Goal: Task Accomplishment & Management: Manage account settings

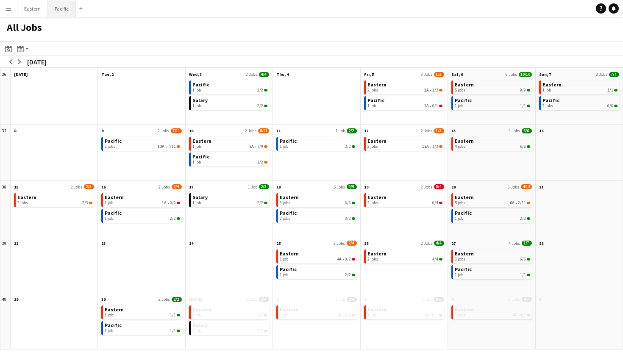
click at [65, 5] on button "Pacific Close" at bounding box center [62, 8] width 28 height 17
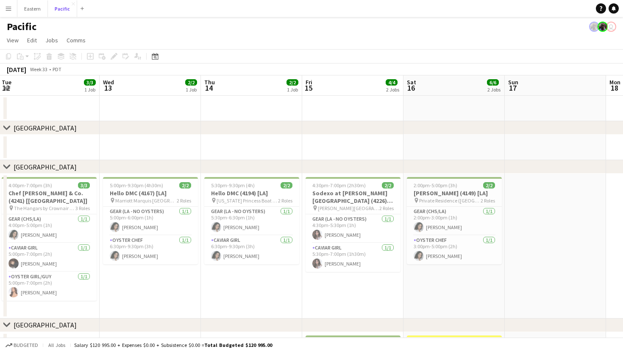
scroll to position [0, 205]
click at [234, 218] on app-card-role "Gear (LA - NO oysters) 1/1 5:30pm-6:30pm (1h) Natalie Reynafarje" at bounding box center [251, 221] width 95 height 29
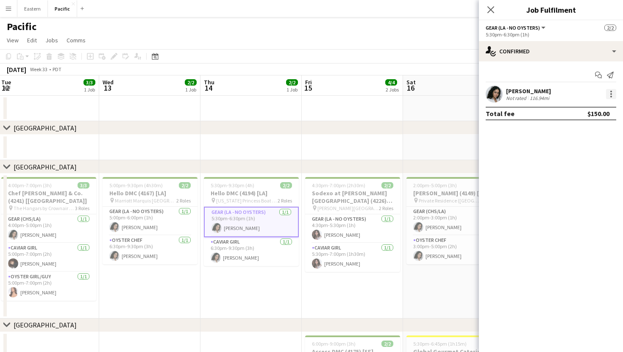
click at [613, 98] on div at bounding box center [611, 94] width 10 height 10
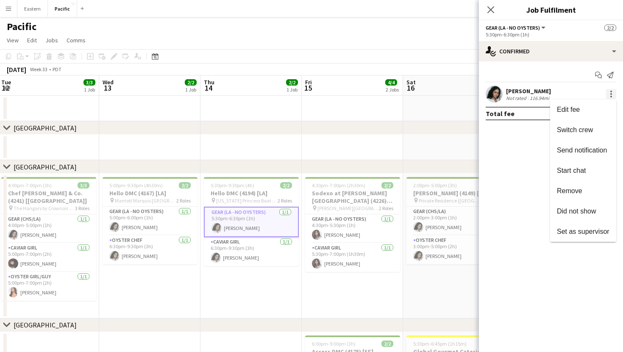
click at [613, 98] on div at bounding box center [311, 176] width 623 height 352
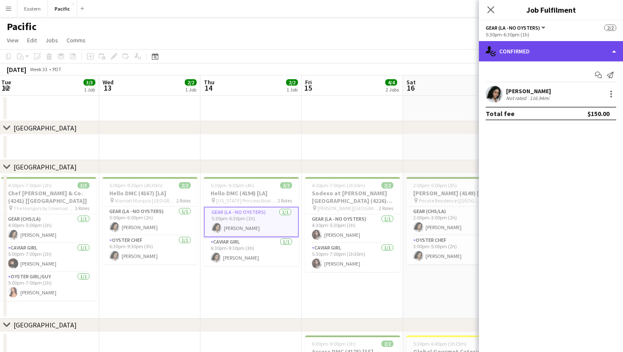
click at [617, 52] on div "single-neutral-actions-check-2 Confirmed" at bounding box center [551, 51] width 144 height 20
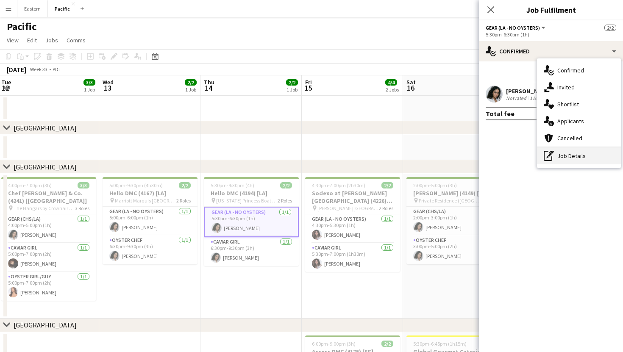
click at [577, 159] on div "pen-write Job Details" at bounding box center [579, 156] width 84 height 17
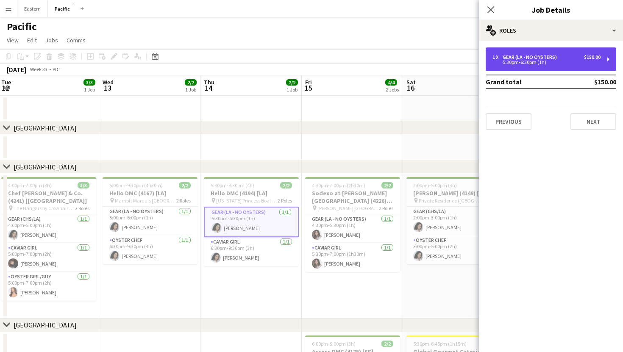
click at [612, 59] on div "1 x Gear (LA - NO oysters) $150.00 5:30pm-6:30pm (1h)" at bounding box center [551, 59] width 131 height 24
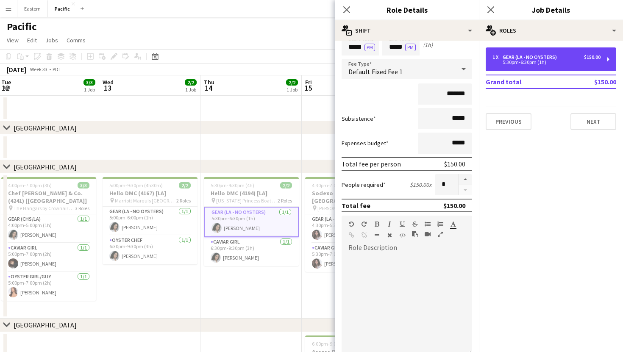
scroll to position [0, 0]
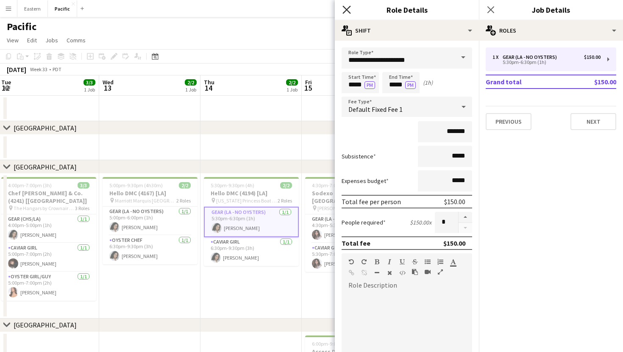
click at [348, 11] on icon "Close pop-in" at bounding box center [347, 10] width 8 height 8
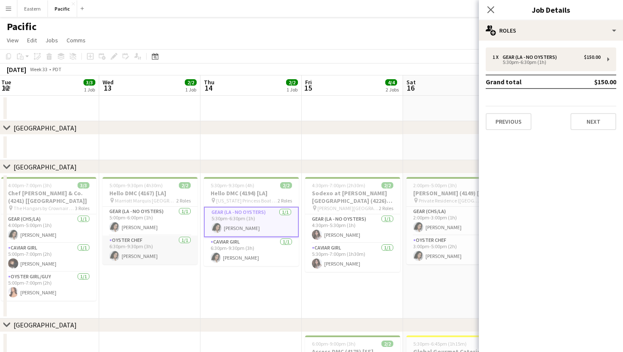
scroll to position [0, 189]
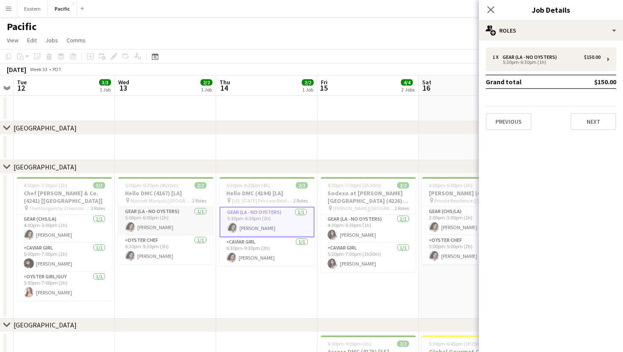
click at [187, 227] on app-card-role "Gear (LA - NO oysters) 1/1 5:00pm-6:00pm (1h) Natalie Reynafarje" at bounding box center [165, 221] width 95 height 29
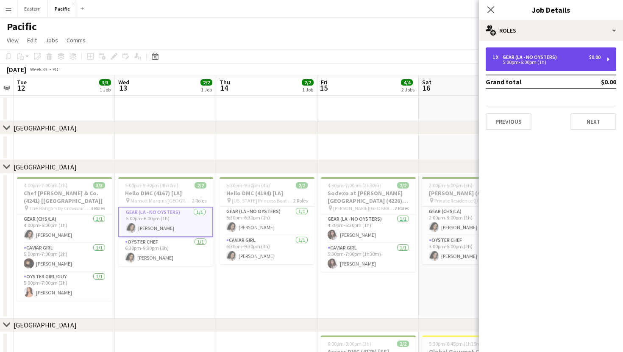
click at [609, 61] on div "1 x Gear (LA - NO oysters) $0.00 5:00pm-6:00pm (1h)" at bounding box center [551, 59] width 131 height 24
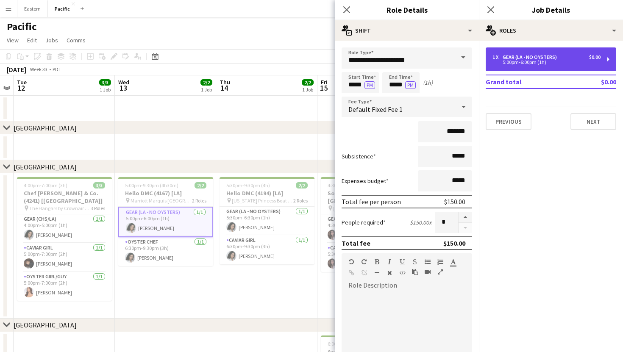
click at [609, 61] on div "1 x Gear (LA - NO oysters) $0.00 5:00pm-6:00pm (1h)" at bounding box center [551, 59] width 131 height 24
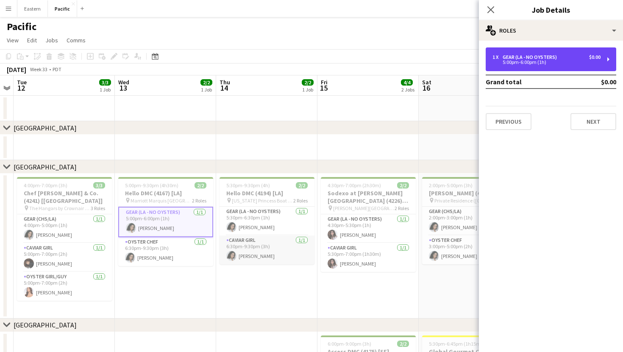
scroll to position [0, 0]
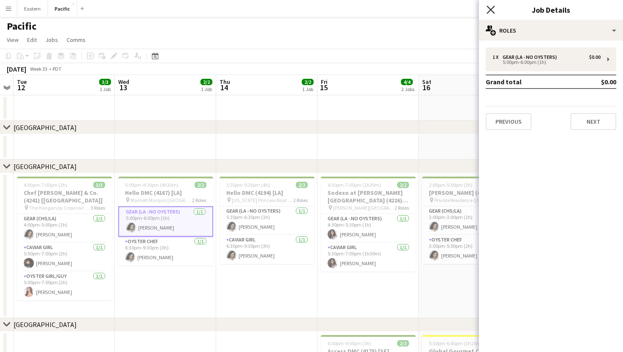
click at [491, 9] on icon at bounding box center [491, 10] width 8 height 8
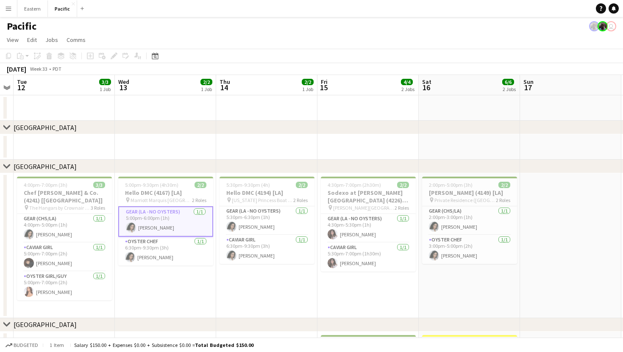
scroll to position [1, 0]
click at [56, 219] on app-card-role "Gear (CHS/LA) 1/1 4:00pm-5:00pm (1h) Natalie Reynafarje" at bounding box center [64, 228] width 95 height 29
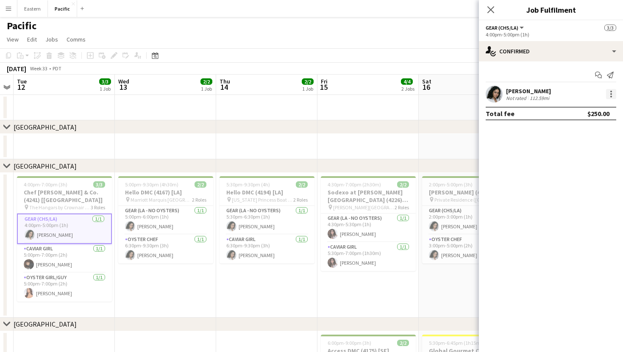
click at [611, 96] on div at bounding box center [612, 97] width 2 height 2
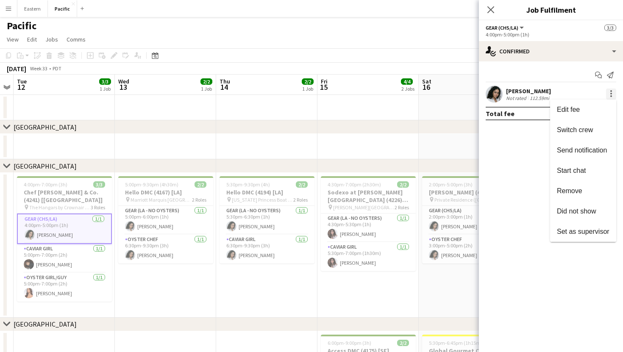
click at [611, 96] on div at bounding box center [311, 176] width 623 height 352
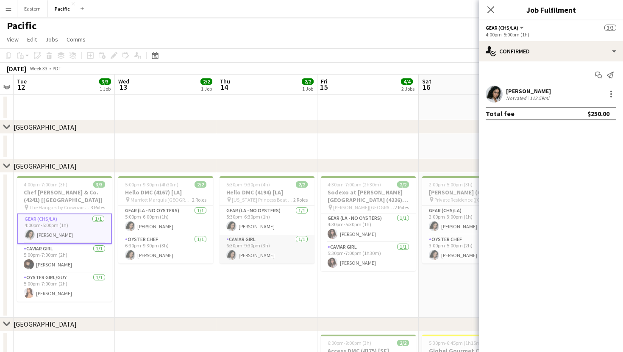
click at [268, 238] on app-card-role "Caviar Girl 1/1 6:30pm-9:30pm (3h) Natalie Reynafarje" at bounding box center [267, 249] width 95 height 29
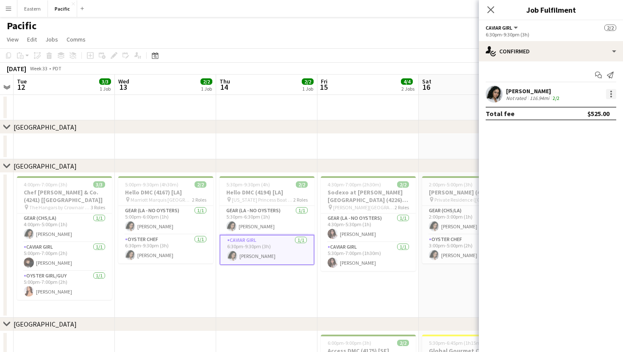
click at [612, 93] on div at bounding box center [612, 94] width 2 height 2
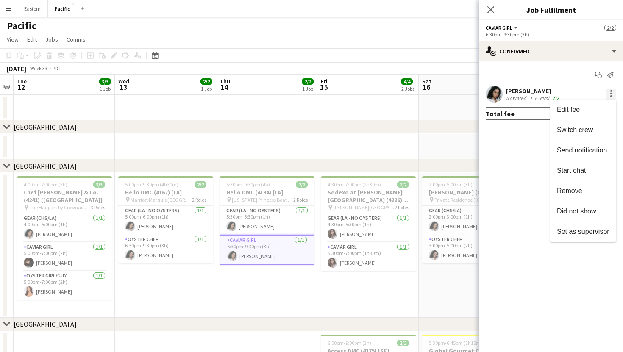
click at [612, 93] on div at bounding box center [311, 176] width 623 height 352
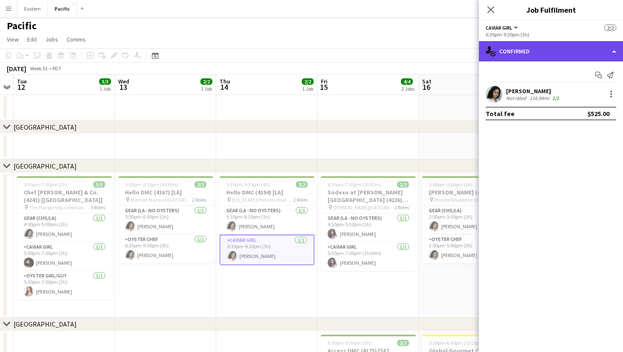
click at [617, 50] on div "single-neutral-actions-check-2 Confirmed" at bounding box center [551, 51] width 144 height 20
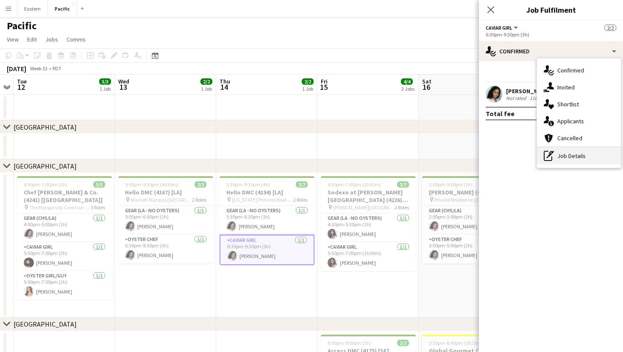
click at [581, 157] on div "pen-write Job Details" at bounding box center [579, 156] width 84 height 17
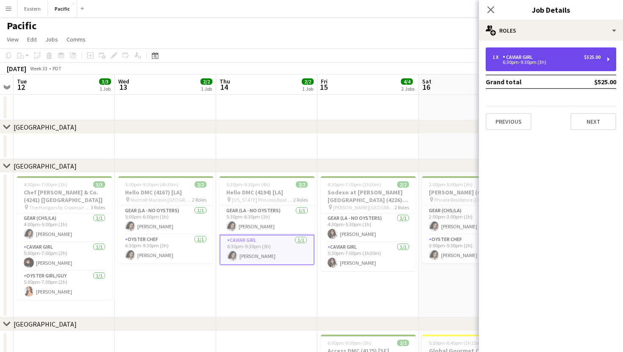
click at [612, 67] on div "1 x Caviar Girl $525.00 6:30pm-9:30pm (3h)" at bounding box center [551, 59] width 131 height 24
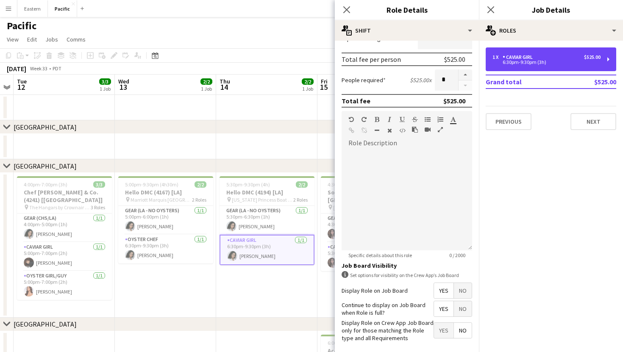
scroll to position [180, 0]
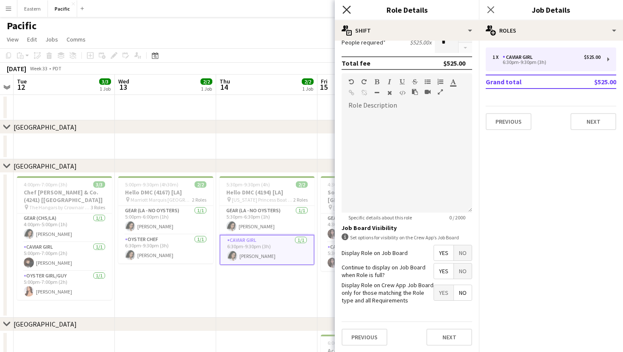
click at [348, 8] on icon at bounding box center [347, 10] width 8 height 8
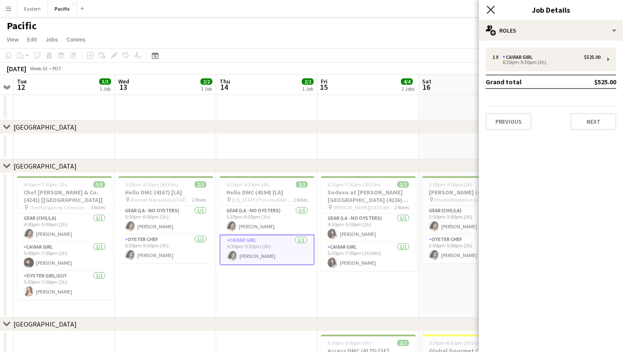
click at [492, 7] on icon "Close pop-in" at bounding box center [491, 10] width 8 height 8
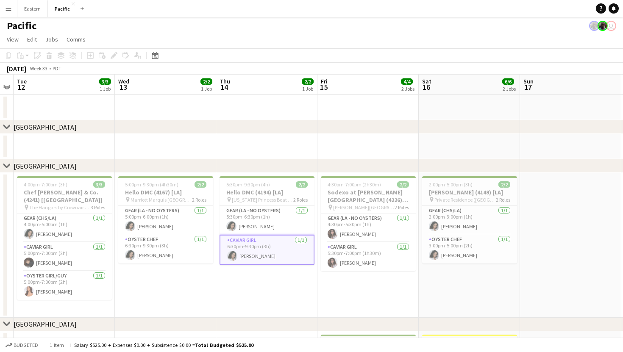
click at [270, 259] on app-card-role "Caviar Girl 1/1 6:30pm-9:30pm (3h) Natalie Reynafarje" at bounding box center [267, 250] width 95 height 31
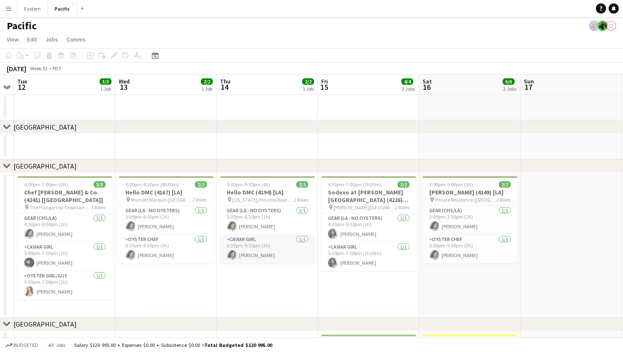
click at [275, 258] on app-card-role "Caviar Girl 1/1 6:30pm-9:30pm (3h) Natalie Reynafarje" at bounding box center [267, 249] width 95 height 29
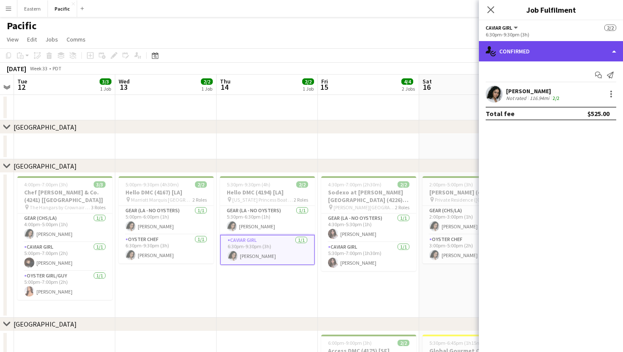
click at [619, 53] on div "single-neutral-actions-check-2 Confirmed" at bounding box center [551, 51] width 144 height 20
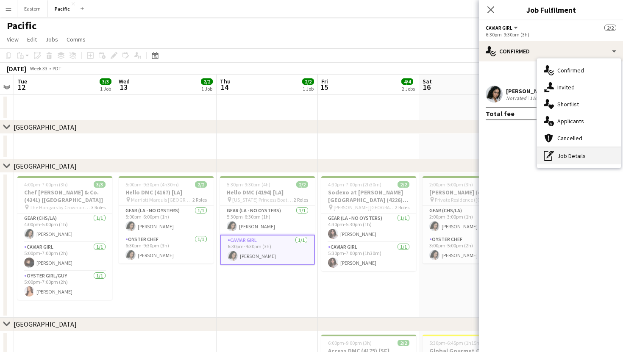
click at [586, 159] on div "pen-write Job Details" at bounding box center [579, 156] width 84 height 17
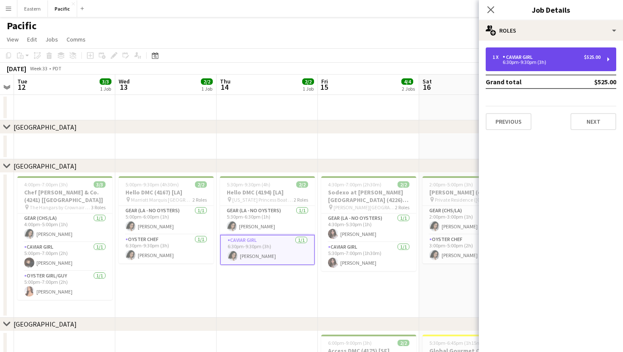
click at [580, 54] on div "1 x Caviar Girl $525.00" at bounding box center [547, 57] width 108 height 6
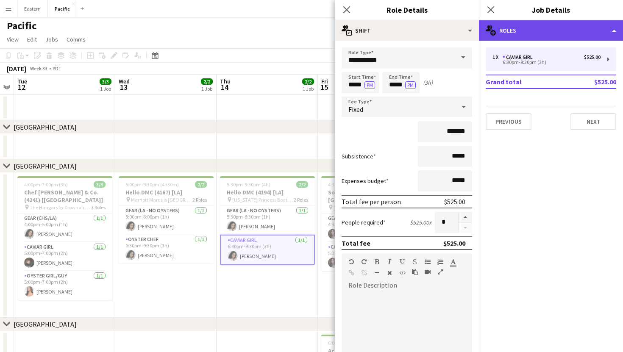
click at [608, 30] on div "multiple-users-add Roles" at bounding box center [551, 30] width 144 height 20
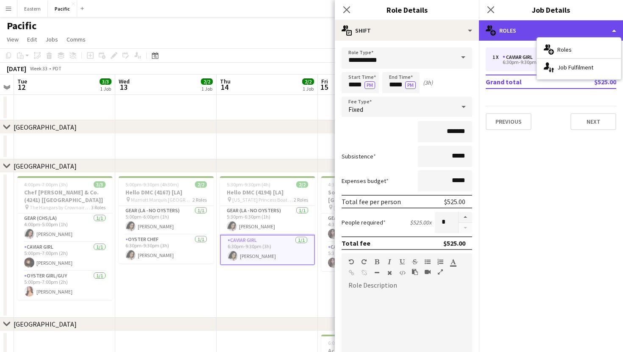
click at [609, 30] on div "multiple-users-add Roles" at bounding box center [551, 30] width 144 height 20
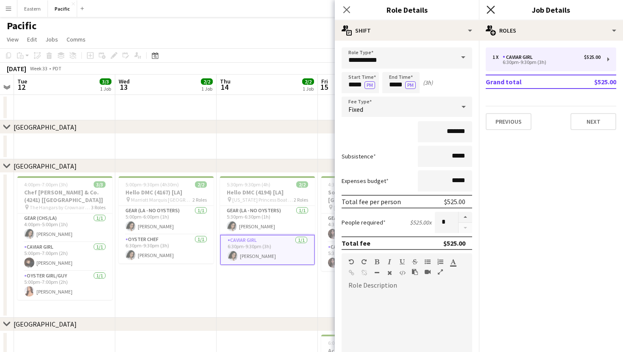
click at [488, 10] on icon "Close pop-in" at bounding box center [491, 10] width 8 height 8
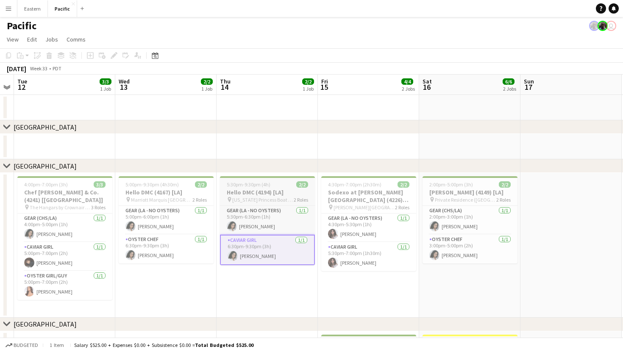
click at [289, 193] on h3 "Hello DMC (4194) [LA]" at bounding box center [267, 193] width 95 height 8
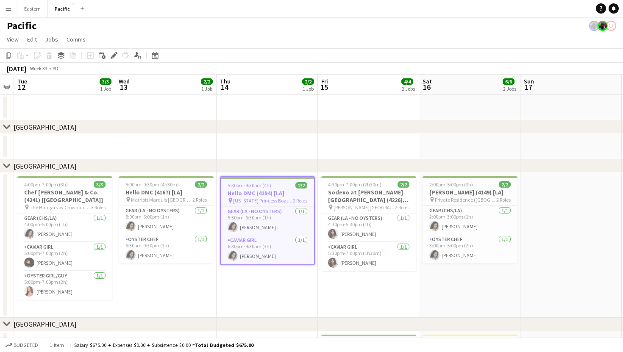
click at [277, 185] on div "5:30pm-9:30pm (4h) 2/2" at bounding box center [267, 185] width 93 height 6
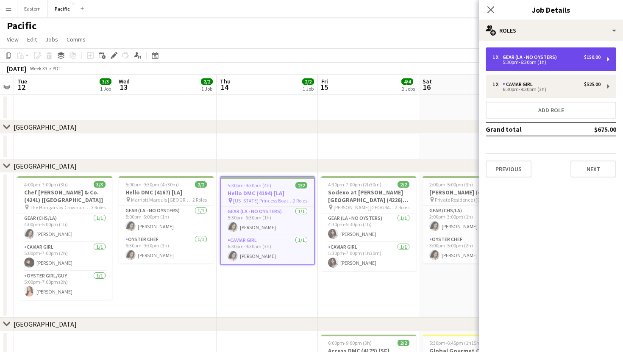
click at [600, 67] on div "1 x Gear (LA - NO oysters) $150.00 5:30pm-6:30pm (1h)" at bounding box center [551, 59] width 131 height 24
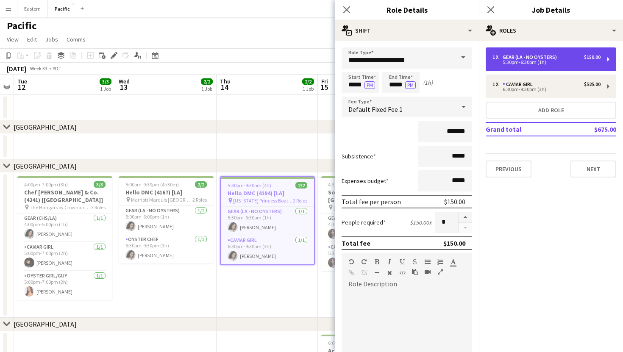
click at [600, 67] on div "1 x Gear (LA - NO oysters) $150.00 5:30pm-6:30pm (1h)" at bounding box center [551, 59] width 131 height 24
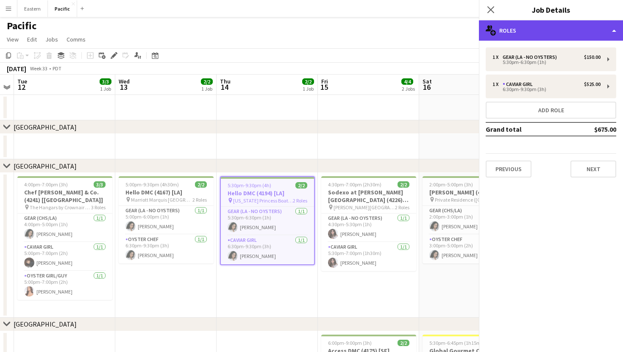
click at [617, 30] on div "multiple-users-add Roles" at bounding box center [551, 30] width 144 height 20
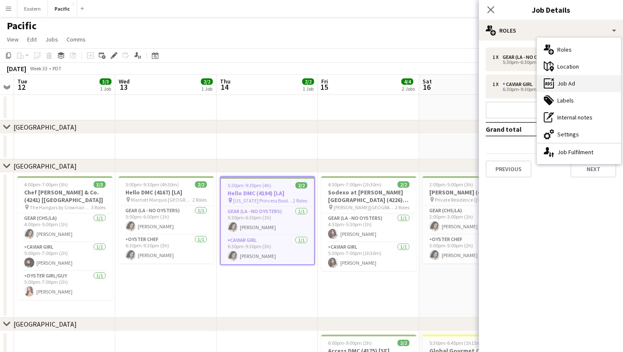
click at [583, 84] on div "ads-window Job Ad" at bounding box center [579, 83] width 84 height 17
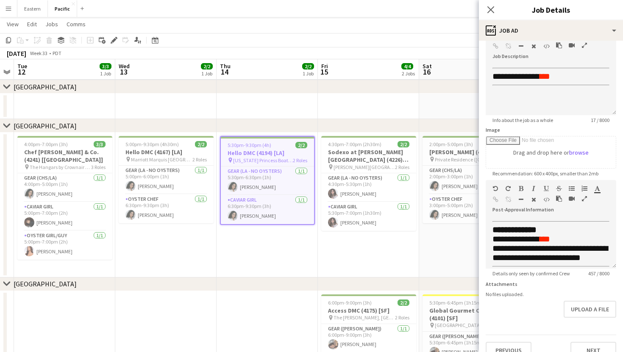
scroll to position [0, 0]
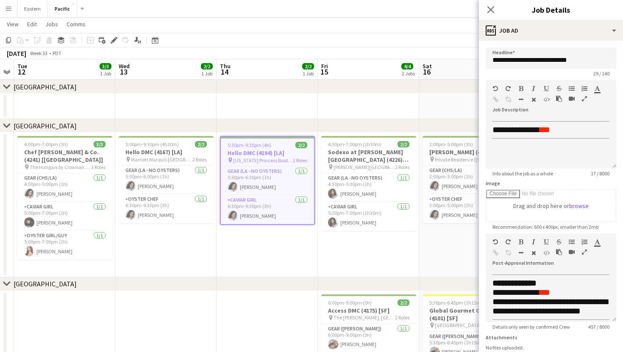
click at [389, 60] on app-board-header-date "Fri 15 4/4 2 Jobs" at bounding box center [368, 69] width 101 height 20
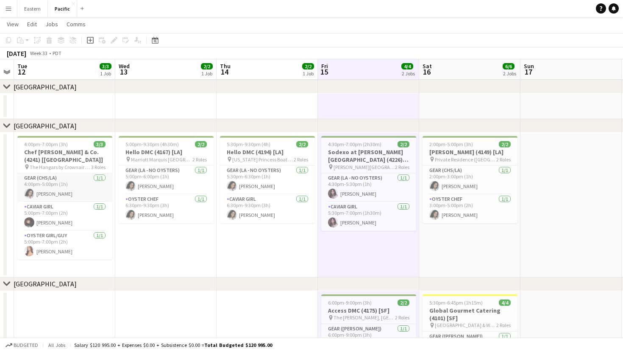
click at [81, 183] on app-card-role "Gear (CHS/LA) 1/1 4:00pm-5:00pm (1h) Natalie Reynafarje" at bounding box center [64, 187] width 95 height 29
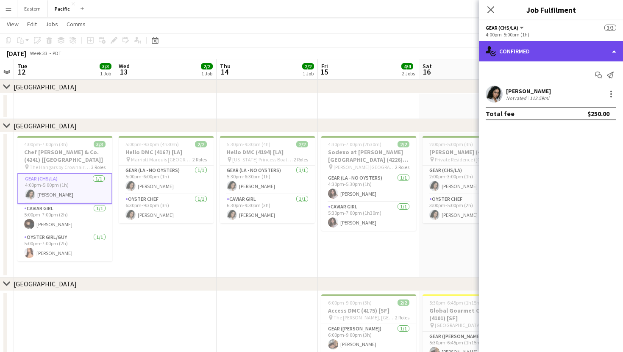
click at [616, 49] on div "single-neutral-actions-check-2 Confirmed" at bounding box center [551, 51] width 144 height 20
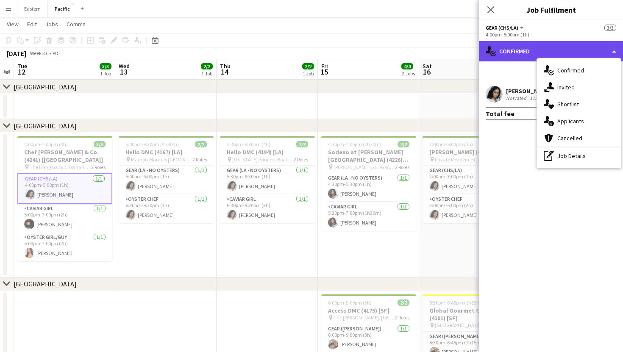
click at [616, 50] on div "single-neutral-actions-check-2 Confirmed" at bounding box center [551, 51] width 144 height 20
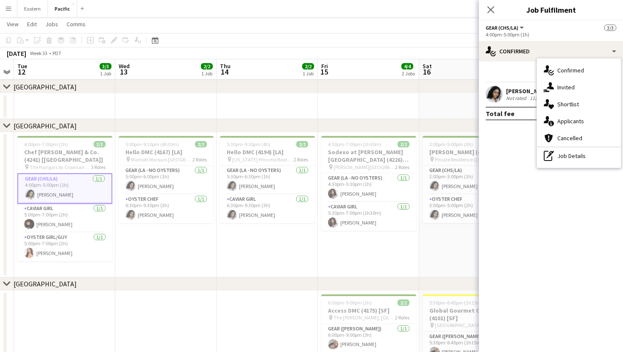
click at [576, 26] on div "Gear (CHS/LA) All roles Gear (CHS/LA) 3/3" at bounding box center [551, 28] width 131 height 8
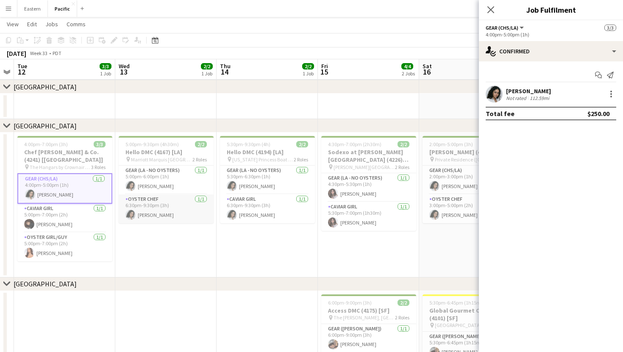
click at [178, 208] on app-card-role "Oyster Chef 1/1 6:30pm-9:30pm (3h) Natalie Reynafarje" at bounding box center [166, 209] width 95 height 29
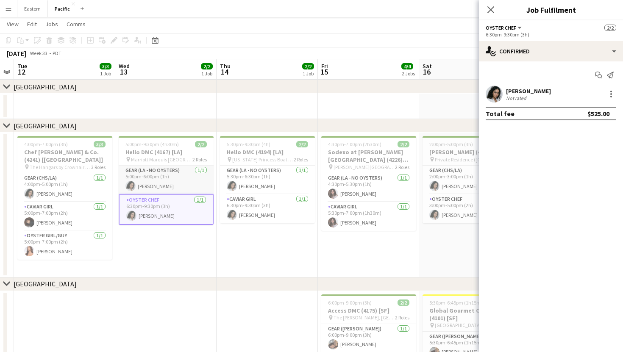
click at [182, 184] on app-card-role "Gear (LA - NO oysters) 1/1 5:00pm-6:00pm (1h) Natalie Reynafarje" at bounding box center [166, 180] width 95 height 29
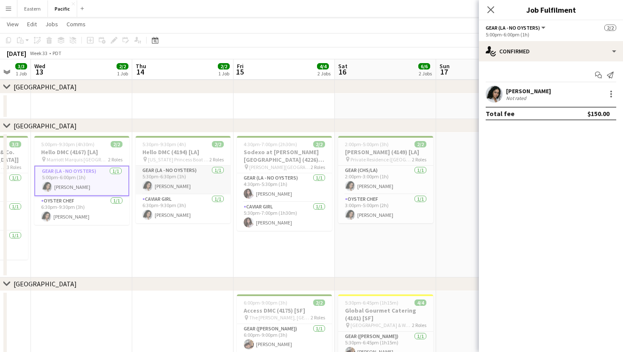
scroll to position [0, 272]
click at [291, 163] on h3 "Sodexo at Ronald Reagan Presidential Library (4226) [LA]" at bounding box center [285, 155] width 95 height 15
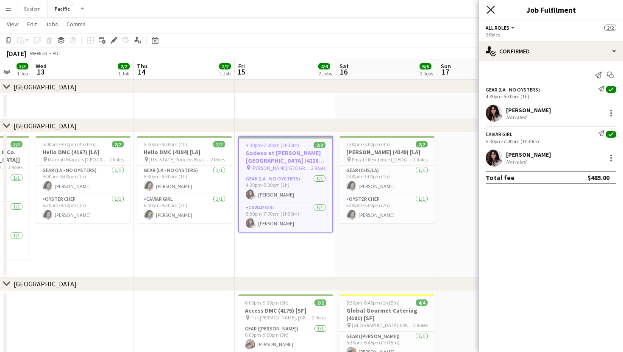
click at [492, 10] on icon "Close pop-in" at bounding box center [491, 10] width 8 height 8
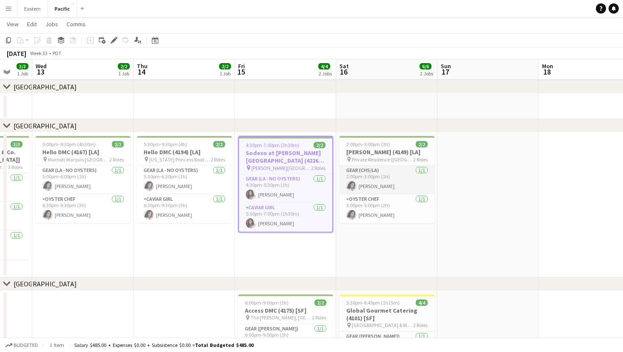
click at [354, 176] on app-card-role "Gear (CHS/LA) 1/1 2:00pm-3:00pm (1h) Natalie Reynafarje" at bounding box center [387, 180] width 95 height 29
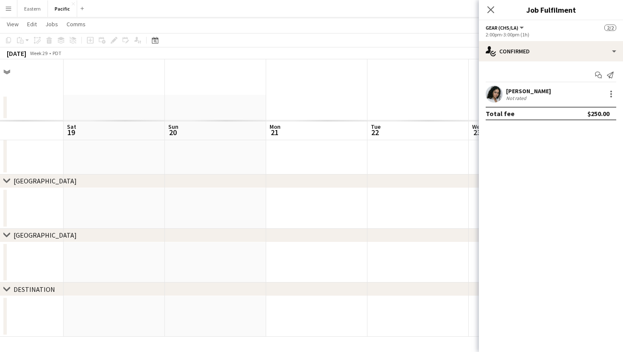
scroll to position [0, 0]
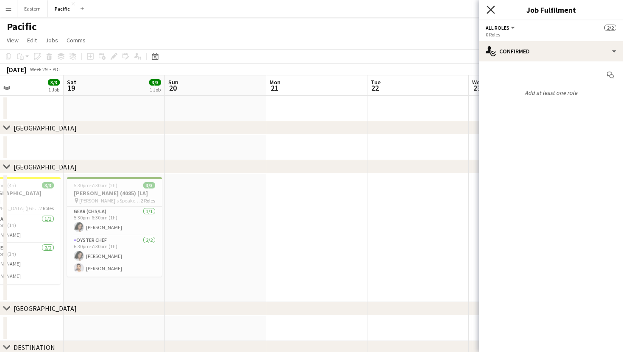
click at [492, 13] on icon "Close pop-in" at bounding box center [491, 10] width 8 height 8
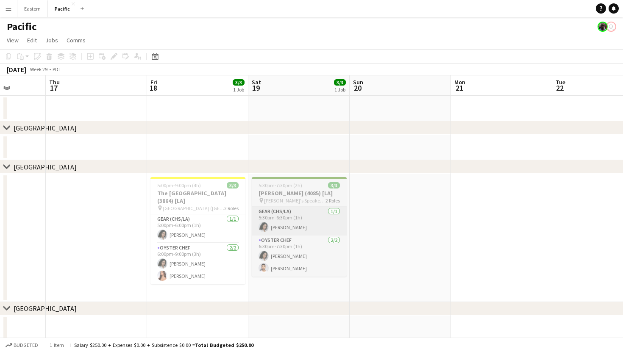
scroll to position [0, 257]
click at [299, 223] on app-card-role "Gear (CHS/LA) 1/1 5:30pm-6:30pm (1h) Natalie Reynafarje" at bounding box center [300, 221] width 95 height 29
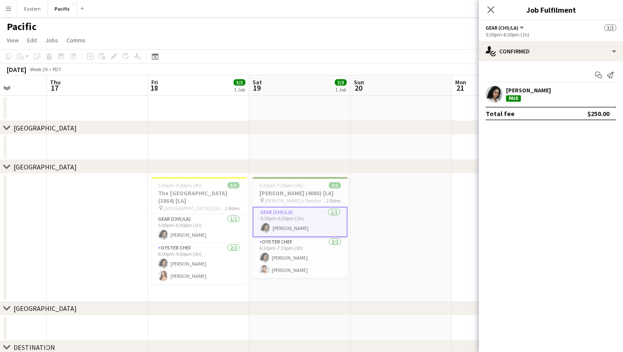
click at [522, 26] on button "Gear (CHS/LA)" at bounding box center [505, 28] width 39 height 6
click at [517, 59] on li "Gear (CHS/LA)" at bounding box center [514, 57] width 42 height 8
click at [56, 38] on span "Jobs" at bounding box center [51, 40] width 13 height 8
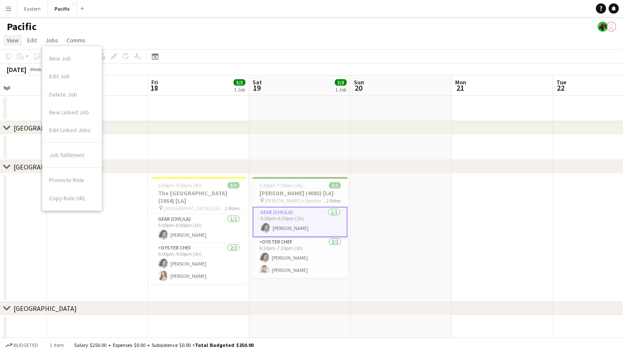
click at [16, 39] on span "View" at bounding box center [13, 40] width 12 height 8
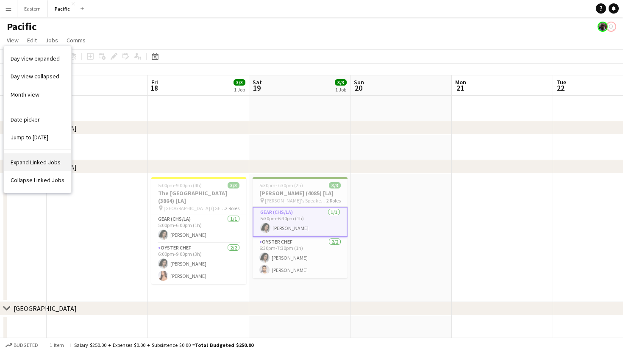
click at [52, 160] on span "Expand Linked Jobs" at bounding box center [36, 163] width 50 height 8
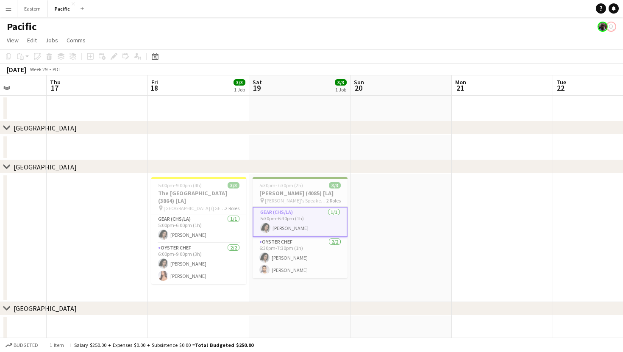
click at [294, 218] on app-card-role "Gear (CHS/LA) 1/1 5:30pm-6:30pm (1h) Natalie Reynafarje" at bounding box center [300, 222] width 95 height 31
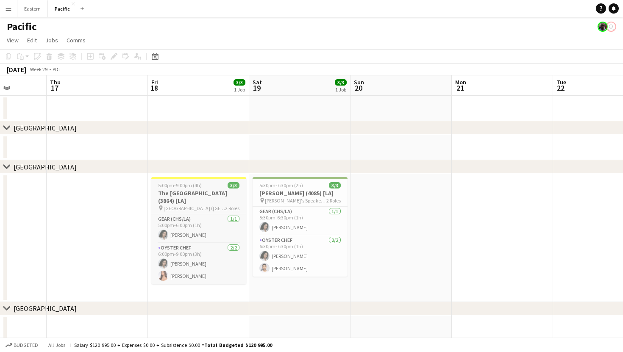
click at [214, 190] on h3 "The Hotel Californian (3864) [LA]" at bounding box center [198, 197] width 95 height 15
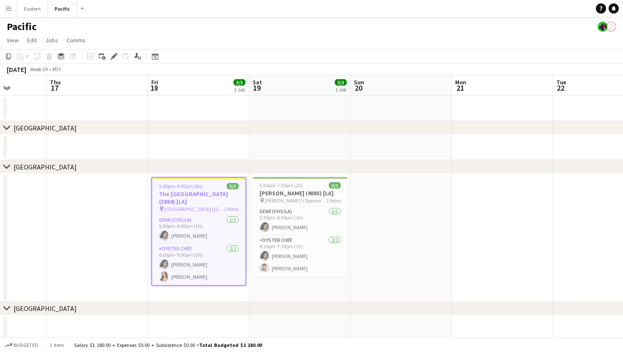
click at [215, 192] on h3 "The Hotel Californian (3864) [LA]" at bounding box center [198, 197] width 93 height 15
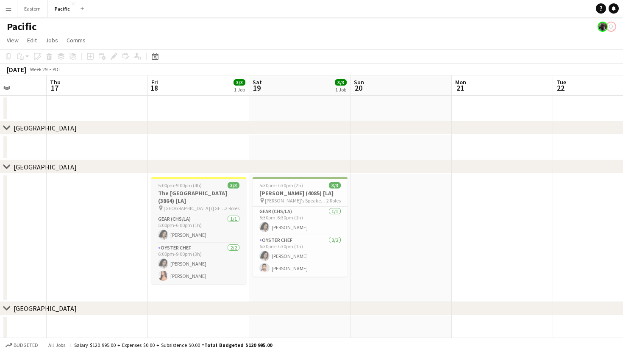
click at [215, 192] on h3 "The Hotel Californian (3864) [LA]" at bounding box center [198, 197] width 95 height 15
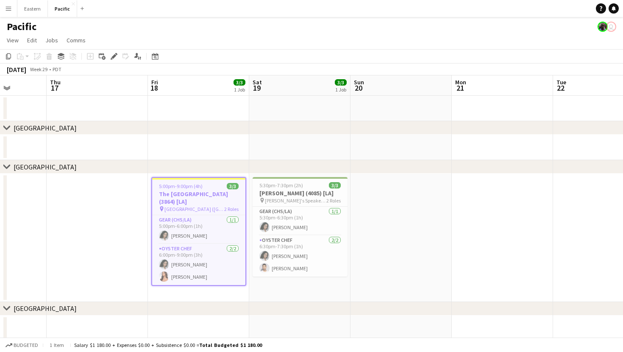
click at [215, 192] on h3 "The Hotel Californian (3864) [LA]" at bounding box center [198, 197] width 93 height 15
click at [231, 196] on h3 "The Hotel Californian (3864) [LA]" at bounding box center [198, 197] width 93 height 15
click at [310, 192] on h3 "Amy Windham (4085) [LA]" at bounding box center [300, 194] width 95 height 8
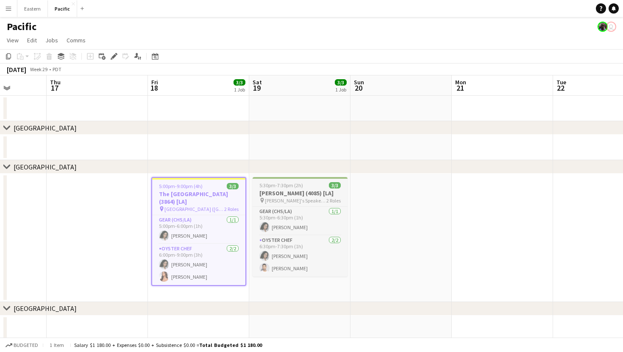
click at [310, 192] on h3 "Amy Windham (4085) [LA]" at bounding box center [300, 194] width 95 height 8
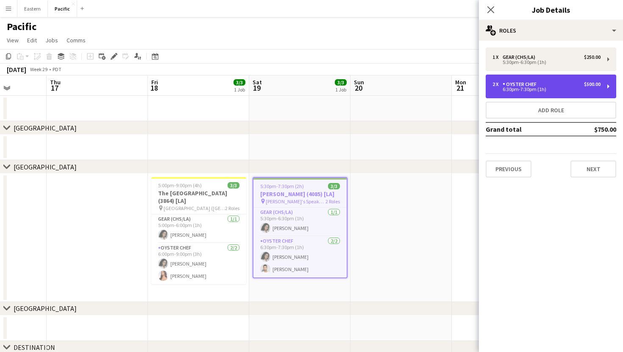
click at [589, 83] on div "$500.00" at bounding box center [592, 84] width 17 height 6
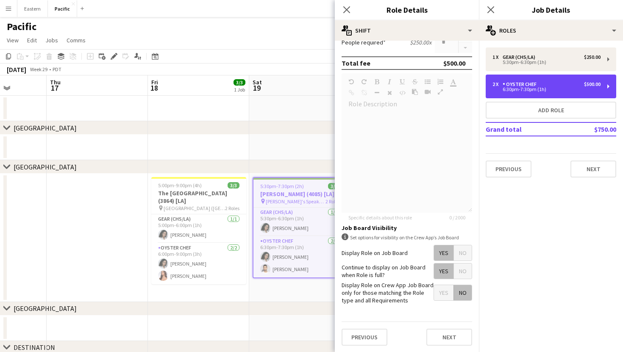
scroll to position [0, 0]
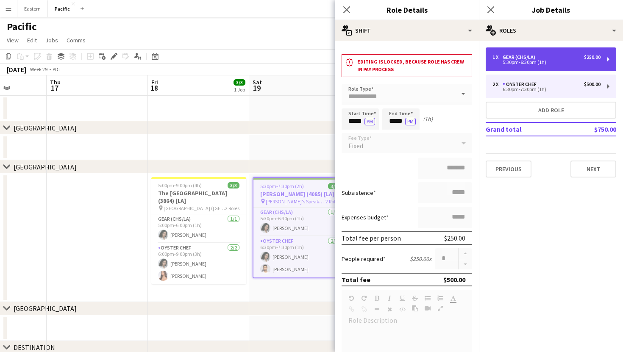
click at [560, 63] on div "5:30pm-6:30pm (1h)" at bounding box center [547, 62] width 108 height 4
type input "**********"
type input "*****"
type input "*"
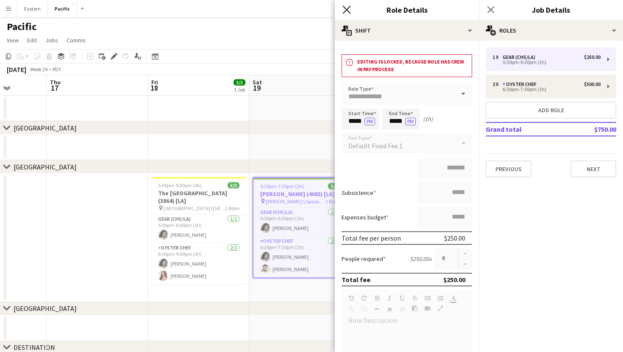
click at [348, 10] on icon "Close pop-in" at bounding box center [347, 10] width 8 height 8
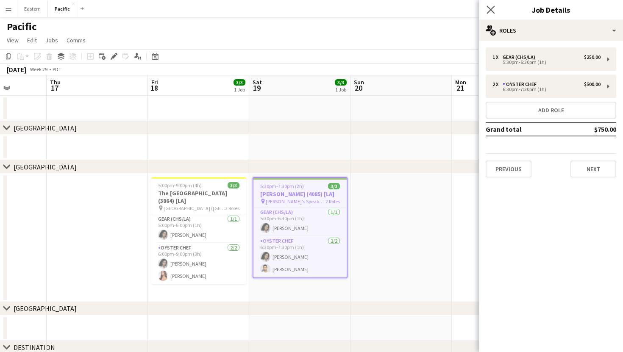
click at [495, 13] on app-icon "Close pop-in" at bounding box center [491, 10] width 12 height 12
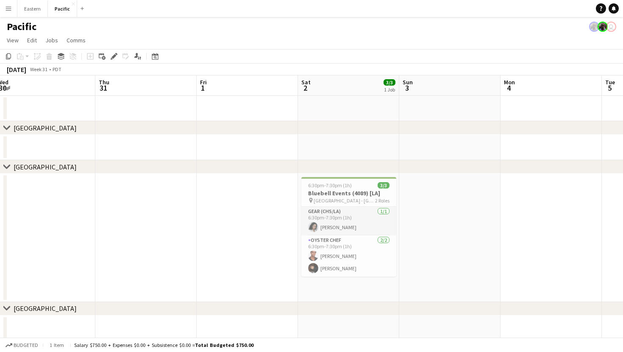
scroll to position [0, 412]
click at [366, 218] on app-card-role "Gear (CHS/LA) 1/1 6:30pm-7:30pm (1h) Natalie Reynafarje" at bounding box center [348, 221] width 95 height 29
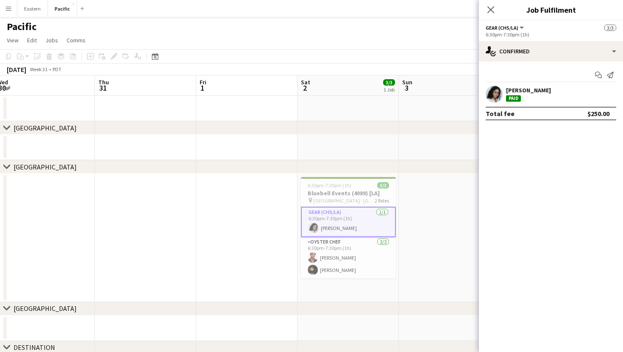
click at [369, 216] on app-card-role "Gear (CHS/LA) 1/1 6:30pm-7:30pm (1h) Natalie Reynafarje" at bounding box center [348, 222] width 95 height 31
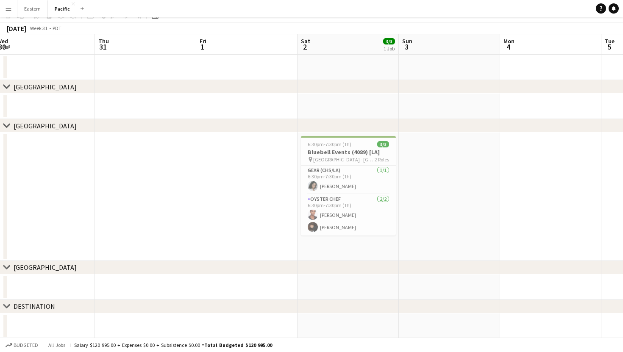
scroll to position [0, 0]
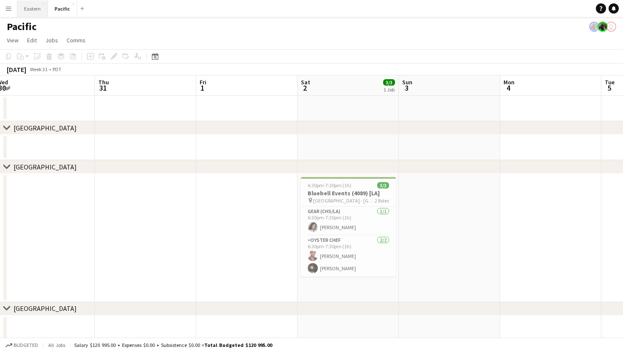
click at [34, 6] on button "Eastern Close" at bounding box center [32, 8] width 31 height 17
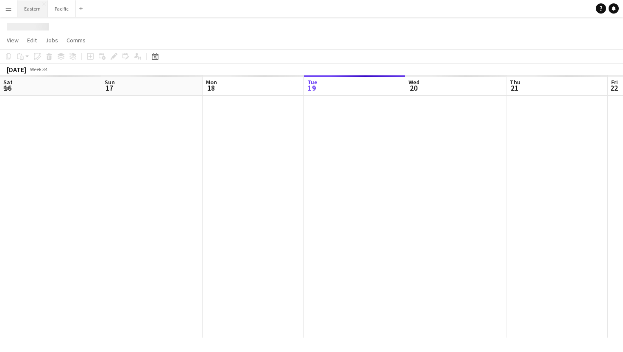
scroll to position [0, 203]
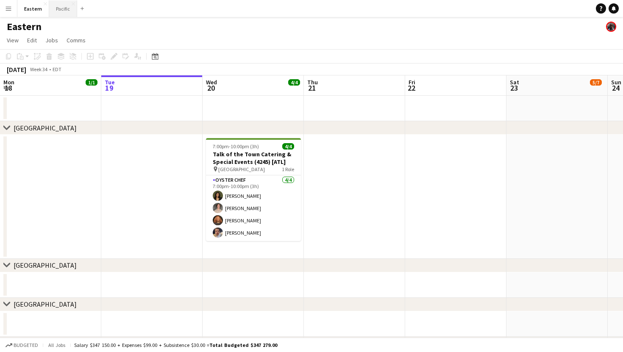
click at [65, 9] on button "Pacific Close" at bounding box center [63, 8] width 28 height 17
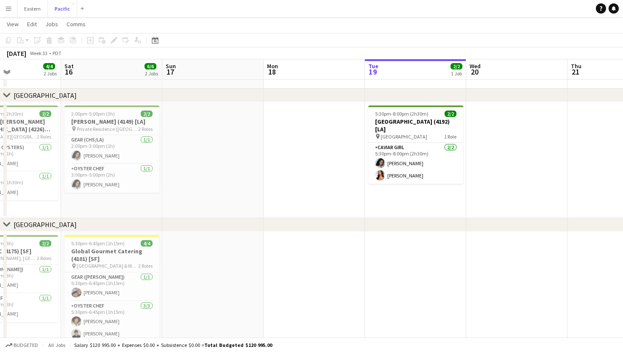
scroll to position [0, 244]
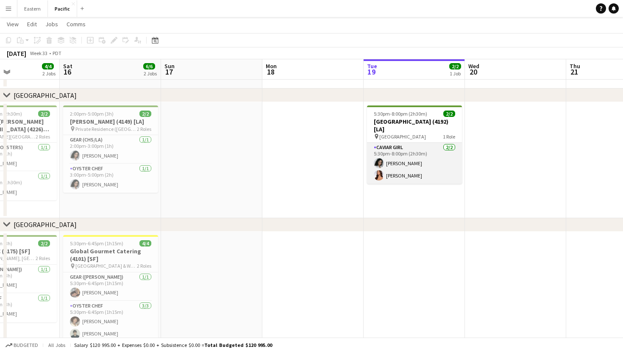
click at [421, 145] on app-card-role "Caviar Girl 2/2 5:30pm-8:00pm (2h30m) Natalie Reynafarje Kirra Santos" at bounding box center [414, 163] width 95 height 41
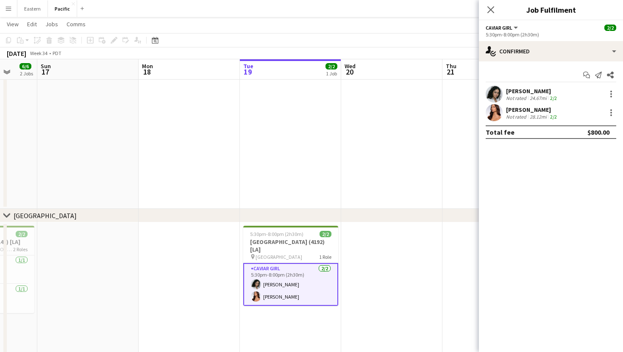
scroll to position [0, 267]
click at [492, 10] on icon "Close pop-in" at bounding box center [491, 10] width 8 height 8
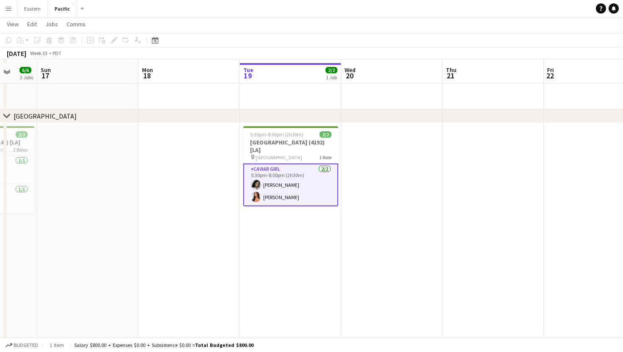
scroll to position [176, 0]
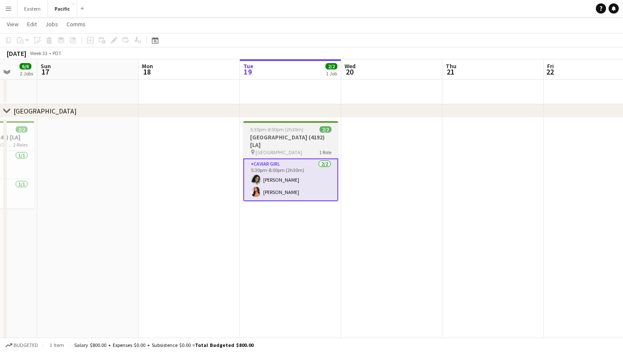
click at [308, 149] on div "pin Terranea Resort 1 Role" at bounding box center [290, 152] width 95 height 7
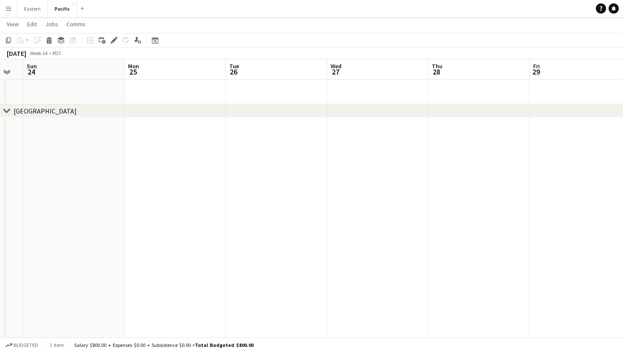
scroll to position [0, 221]
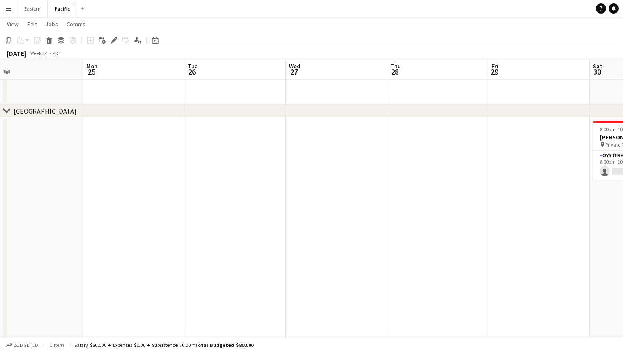
click at [12, 6] on button "Menu" at bounding box center [8, 8] width 17 height 17
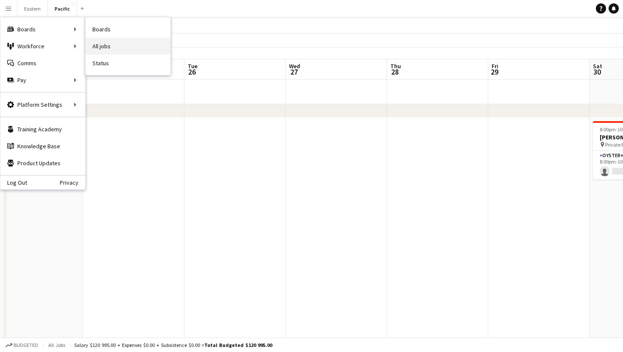
click at [123, 52] on link "All jobs" at bounding box center [128, 46] width 85 height 17
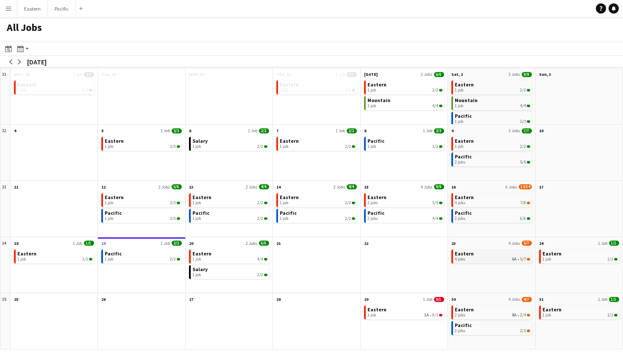
click at [499, 257] on div "4 jobs 6A • 5/7" at bounding box center [492, 259] width 75 height 5
click at [494, 261] on div "4 jobs 6A • 5/7" at bounding box center [492, 259] width 75 height 5
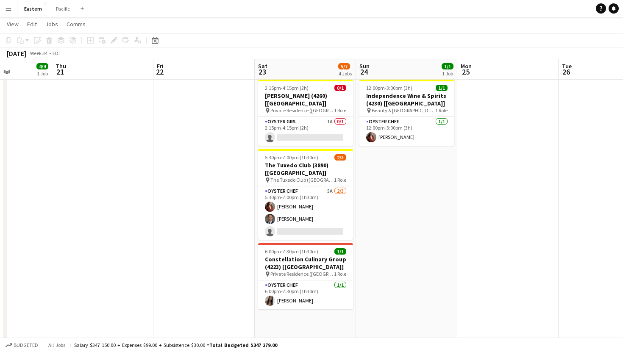
scroll to position [274, 0]
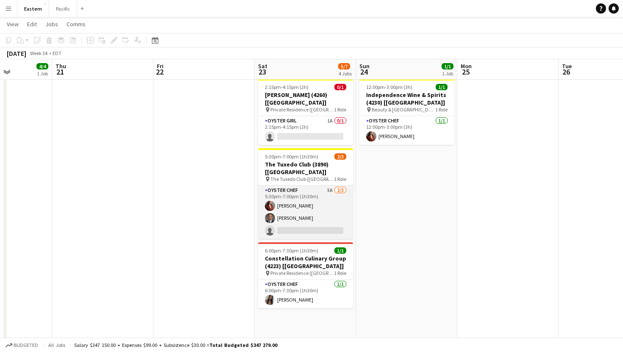
click at [334, 186] on app-card-role "Oyster Chef 5A [DATE] 5:30pm-7:00pm (1h30m) [PERSON_NAME] Artych [PERSON_NAME] …" at bounding box center [305, 212] width 95 height 53
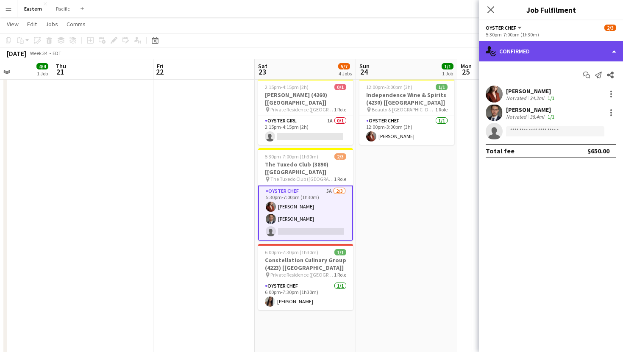
click at [563, 53] on div "single-neutral-actions-check-2 Confirmed" at bounding box center [551, 51] width 144 height 20
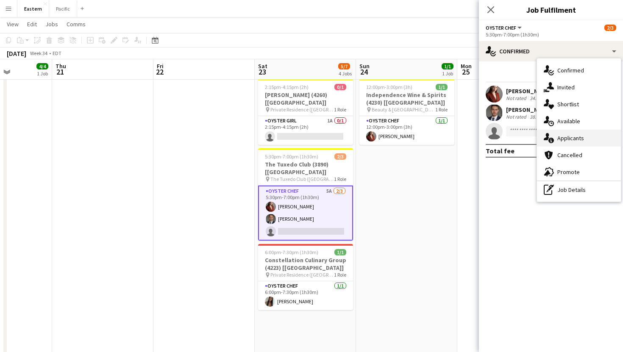
click at [576, 137] on div "single-neutral-actions-information Applicants" at bounding box center [579, 138] width 84 height 17
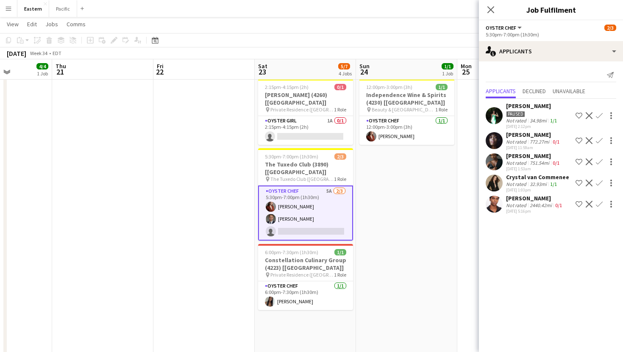
click at [512, 106] on div "[PERSON_NAME]" at bounding box center [532, 106] width 53 height 8
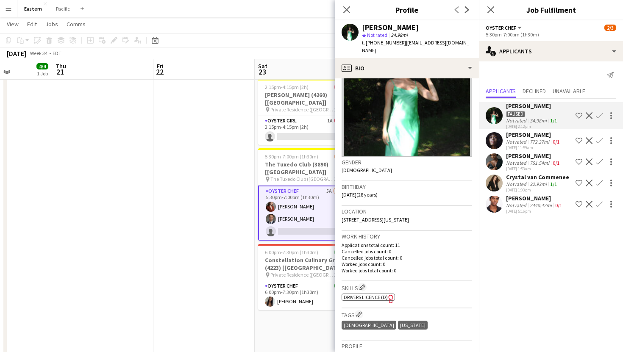
scroll to position [0, 0]
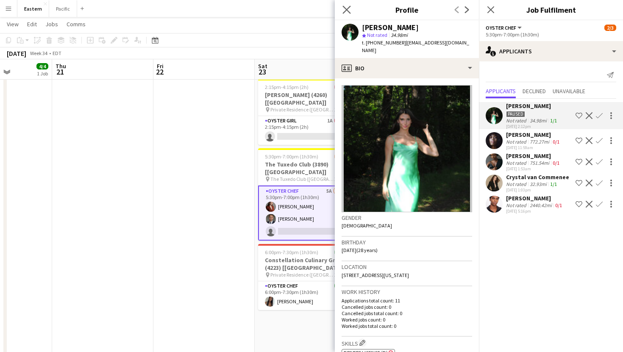
click at [347, 5] on app-icon "Close pop-in" at bounding box center [347, 10] width 12 height 12
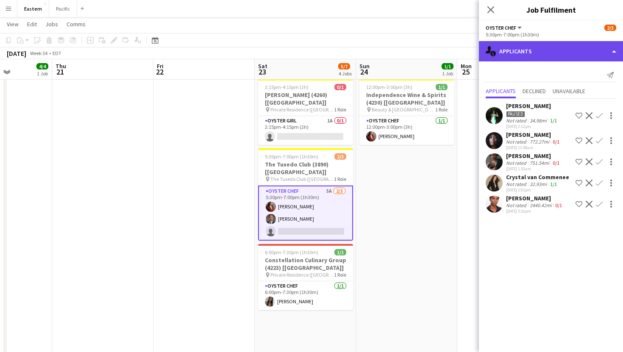
click at [535, 48] on div "single-neutral-actions-information Applicants" at bounding box center [551, 51] width 144 height 20
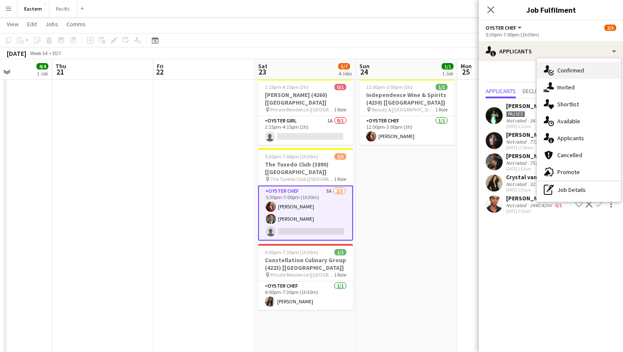
click at [566, 70] on div "single-neutral-actions-check-2 Confirmed" at bounding box center [579, 70] width 84 height 17
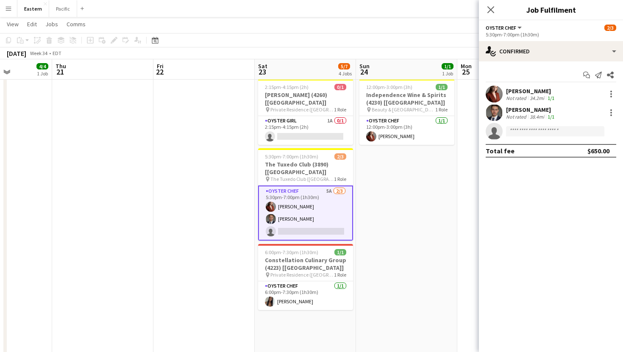
click at [497, 110] on app-user-avatar at bounding box center [494, 112] width 17 height 17
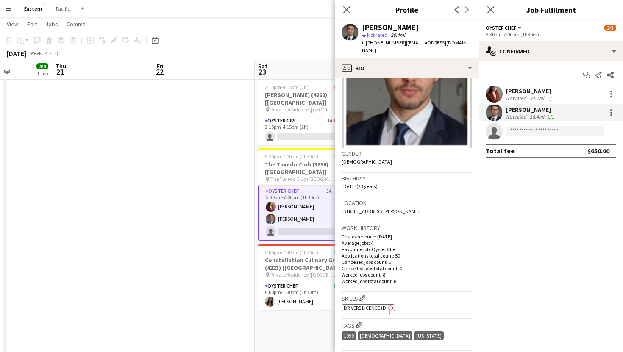
scroll to position [70, 0]
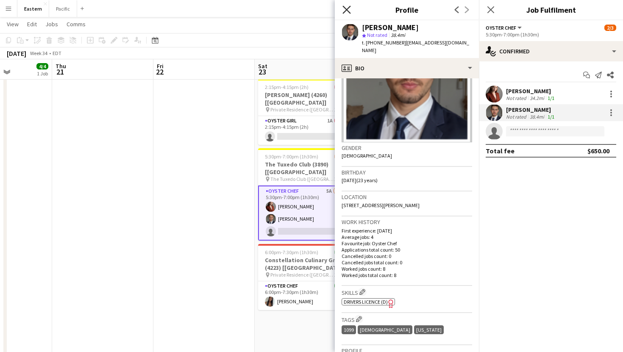
click at [349, 12] on icon at bounding box center [347, 10] width 8 height 8
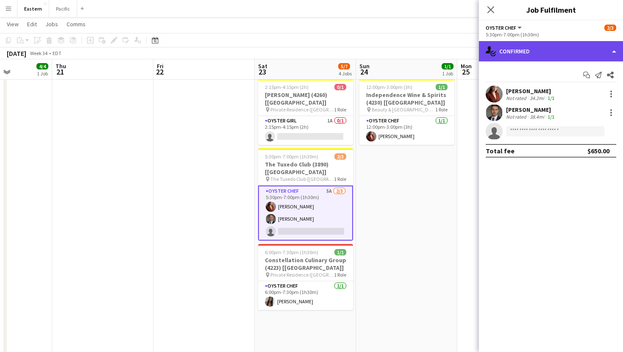
click at [545, 50] on div "single-neutral-actions-check-2 Confirmed" at bounding box center [551, 51] width 144 height 20
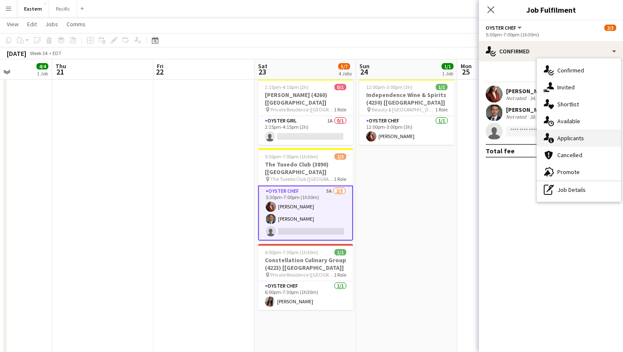
click at [573, 135] on div "single-neutral-actions-information Applicants" at bounding box center [579, 138] width 84 height 17
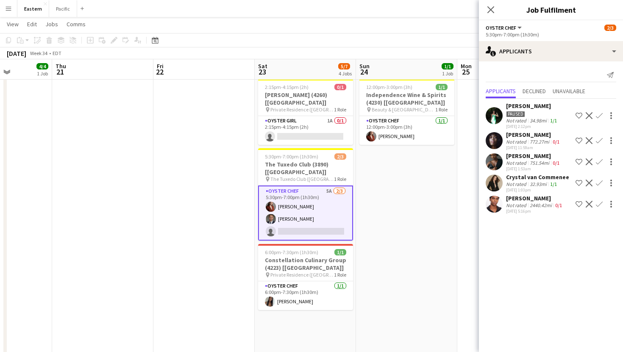
click at [498, 112] on app-user-avatar at bounding box center [494, 115] width 17 height 17
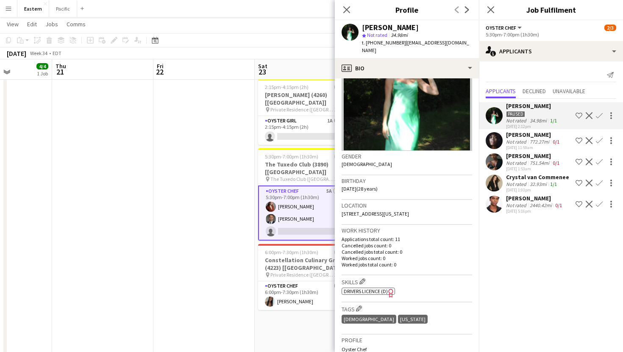
scroll to position [62, 0]
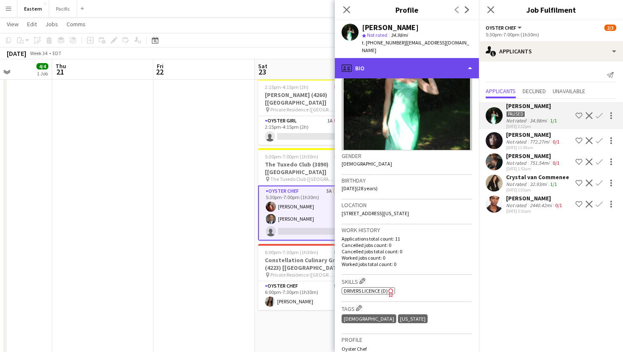
click at [452, 59] on div "profile Bio" at bounding box center [407, 68] width 144 height 20
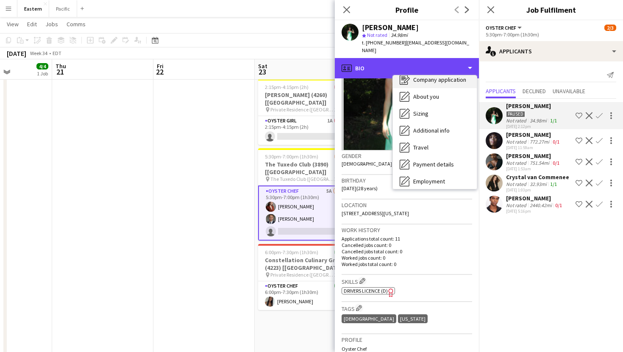
scroll to position [27, 0]
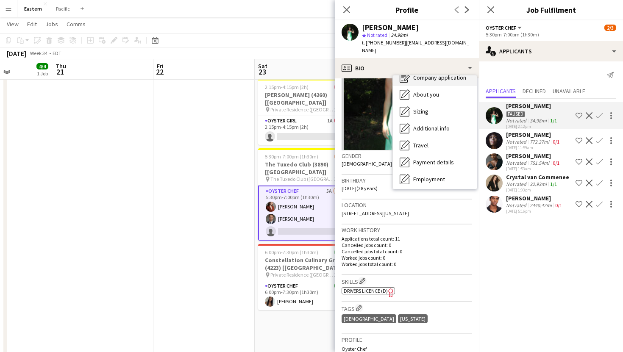
click at [452, 74] on span "Company application" at bounding box center [439, 78] width 53 height 8
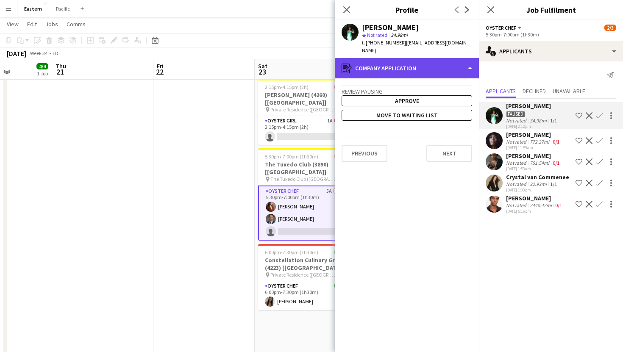
click at [451, 58] on div "register Company application" at bounding box center [407, 68] width 144 height 20
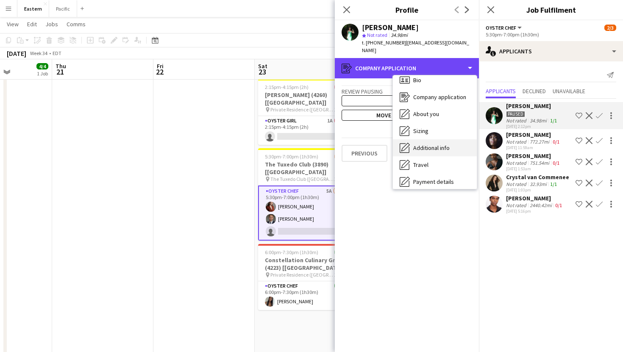
scroll to position [0, 0]
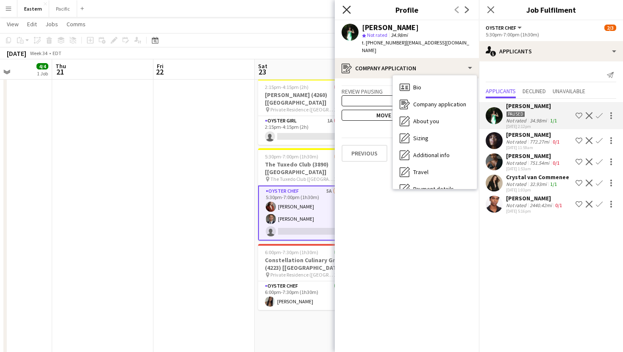
click at [349, 11] on icon "Close pop-in" at bounding box center [347, 10] width 8 height 8
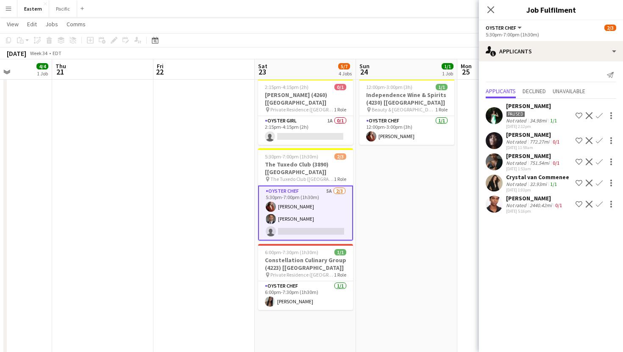
click at [494, 180] on app-user-avatar at bounding box center [494, 183] width 17 height 17
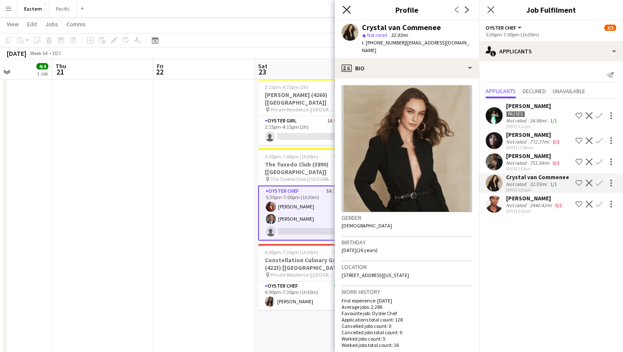
click at [346, 11] on icon at bounding box center [347, 10] width 8 height 8
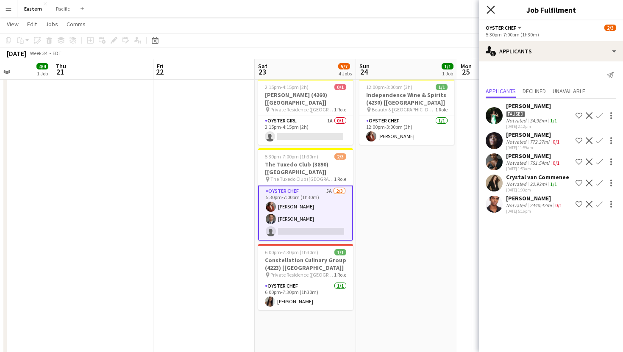
click at [492, 7] on icon "Close pop-in" at bounding box center [491, 10] width 8 height 8
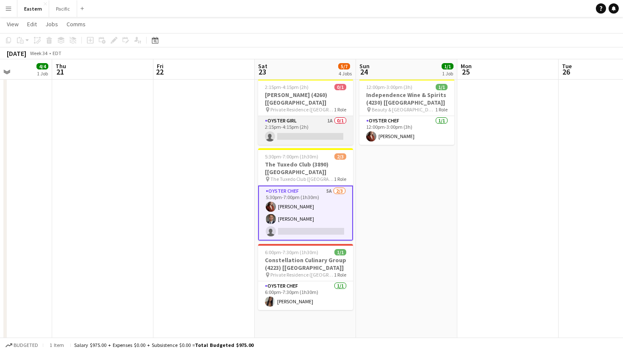
click at [332, 116] on app-card-role "Oyster Girl 1A 0/1 2:15pm-4:15pm (2h) single-neutral-actions" at bounding box center [305, 130] width 95 height 29
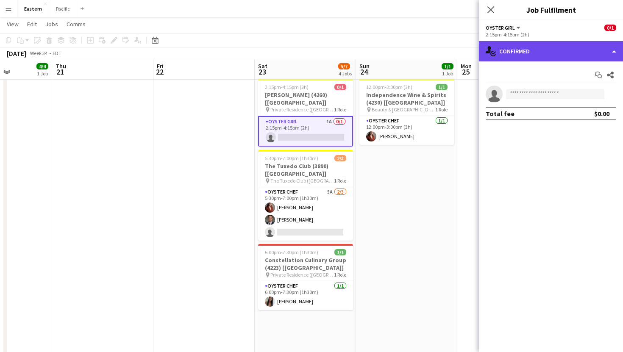
click at [537, 45] on div "single-neutral-actions-check-2 Confirmed" at bounding box center [551, 51] width 144 height 20
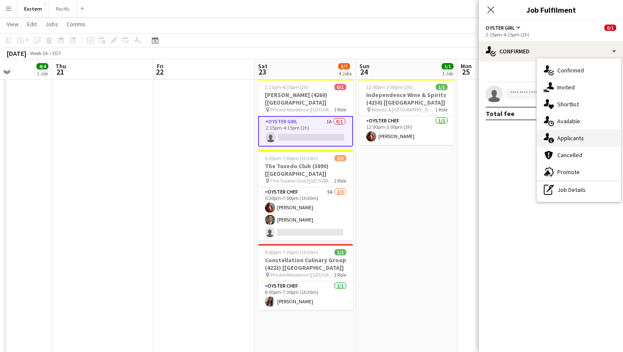
click at [563, 135] on div "single-neutral-actions-information Applicants" at bounding box center [579, 138] width 84 height 17
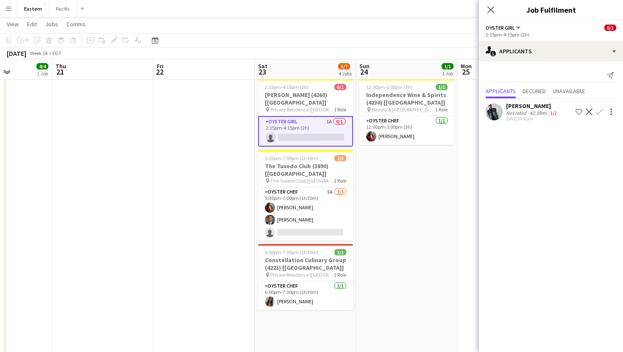
click at [13, 7] on button "Menu" at bounding box center [8, 8] width 17 height 17
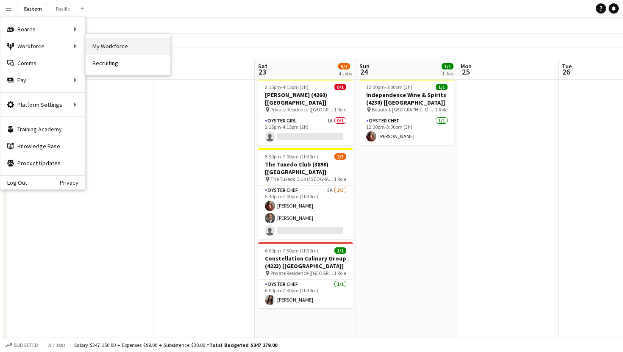
click at [126, 53] on link "My Workforce" at bounding box center [128, 46] width 85 height 17
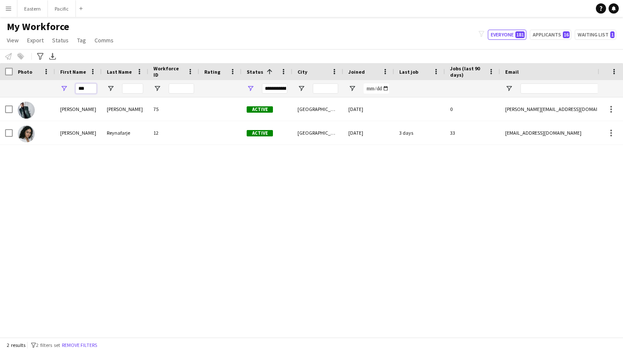
click at [86, 90] on input "***" at bounding box center [85, 89] width 21 height 10
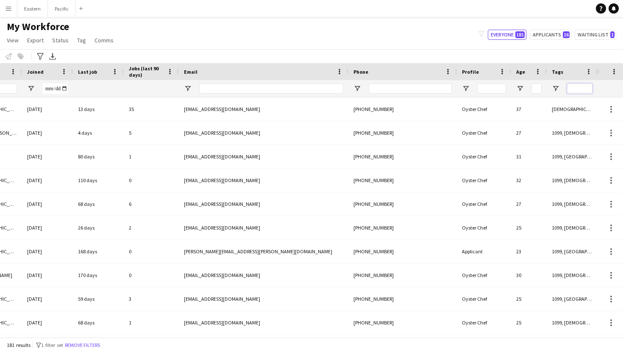
click at [587, 91] on input "Tags Filter Input" at bounding box center [579, 89] width 25 height 10
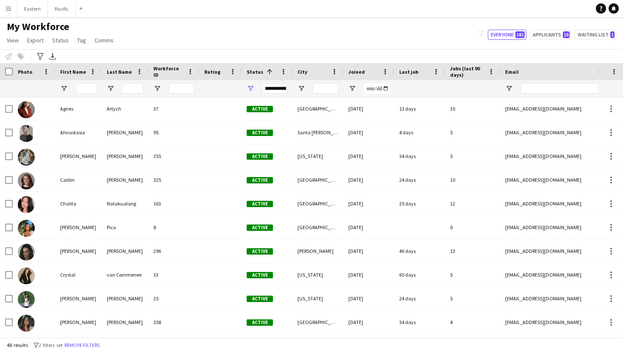
type input "********"
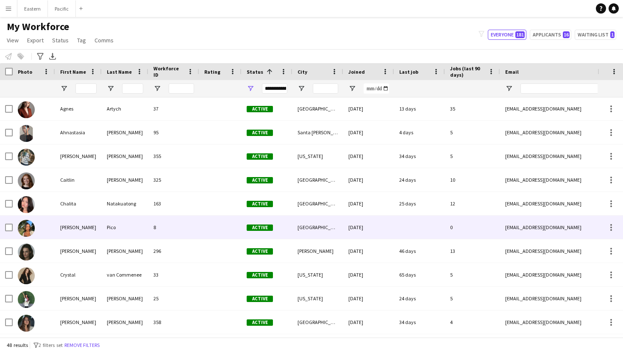
click at [178, 231] on div "8" at bounding box center [173, 227] width 51 height 23
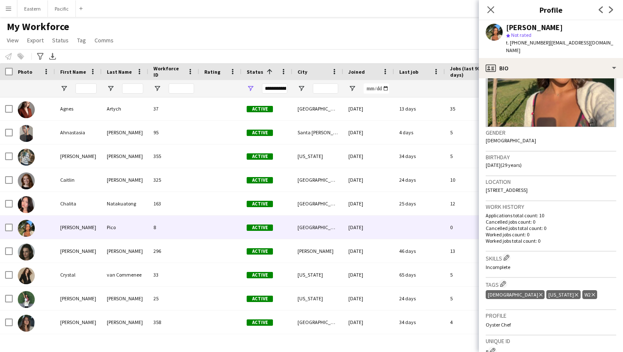
scroll to position [86, 0]
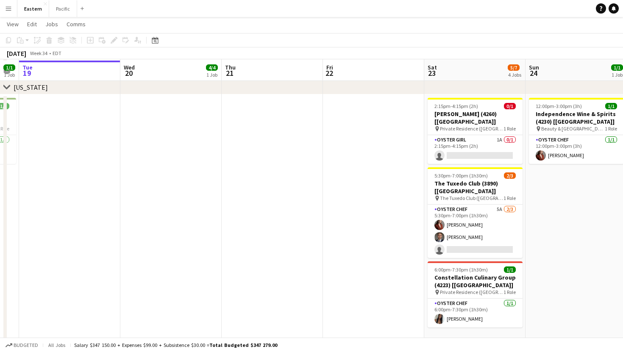
scroll to position [258, 0]
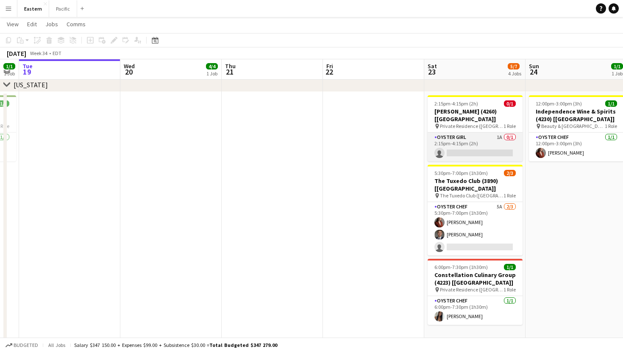
click at [486, 133] on app-card-role "Oyster Girl 1A 0/1 2:15pm-4:15pm (2h) single-neutral-actions" at bounding box center [475, 147] width 95 height 29
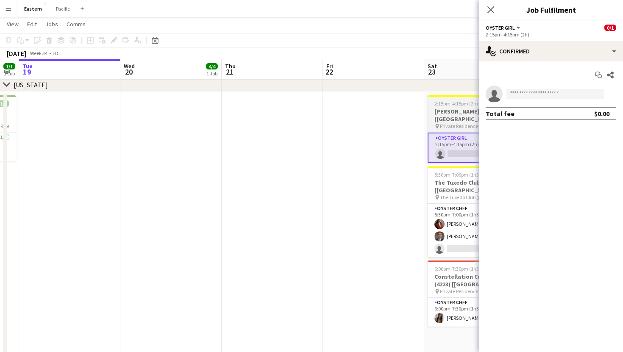
click at [466, 113] on h3 "[PERSON_NAME] (4260) [[GEOGRAPHIC_DATA]]" at bounding box center [475, 115] width 95 height 15
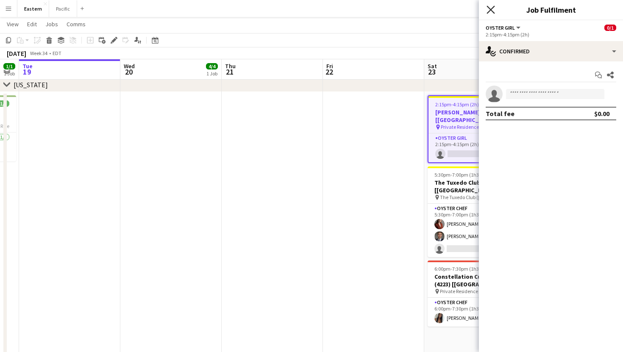
click at [494, 10] on icon "Close pop-in" at bounding box center [491, 10] width 8 height 8
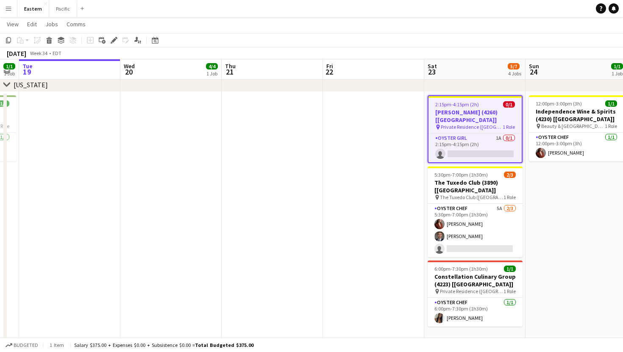
click at [492, 124] on span "Private Residence ([GEOGRAPHIC_DATA], [GEOGRAPHIC_DATA])" at bounding box center [472, 127] width 62 height 6
click at [506, 111] on h3 "[PERSON_NAME] (4260) [[GEOGRAPHIC_DATA]]" at bounding box center [475, 116] width 93 height 15
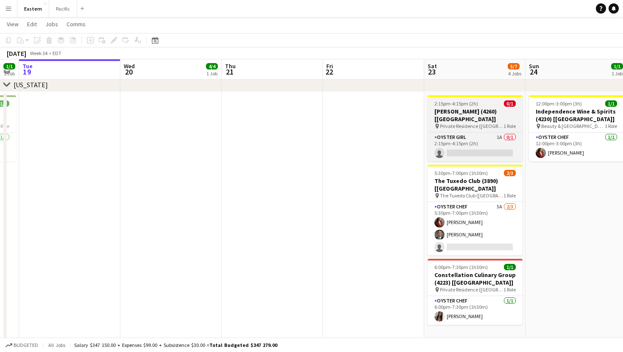
click at [506, 122] on app-job-card "2:15pm-4:15pm (2h) 0/1 Leslie Cohen (4260) [NYC] pin Private Residence (Greenwi…" at bounding box center [475, 128] width 95 height 66
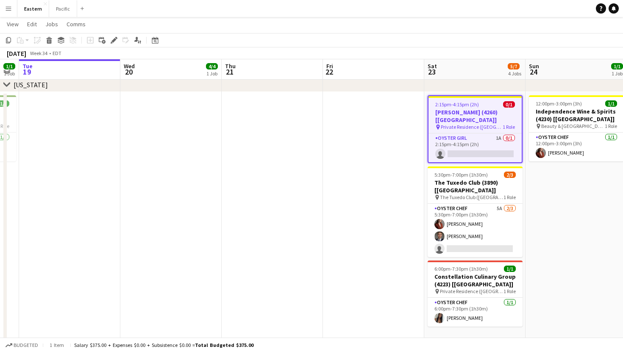
click at [506, 124] on span "1 Role" at bounding box center [509, 127] width 12 height 6
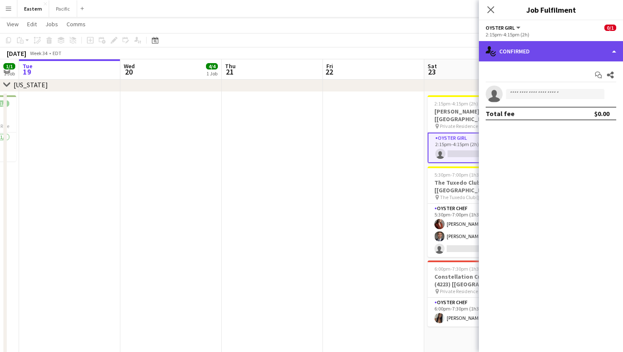
click at [545, 48] on div "single-neutral-actions-check-2 Confirmed" at bounding box center [551, 51] width 144 height 20
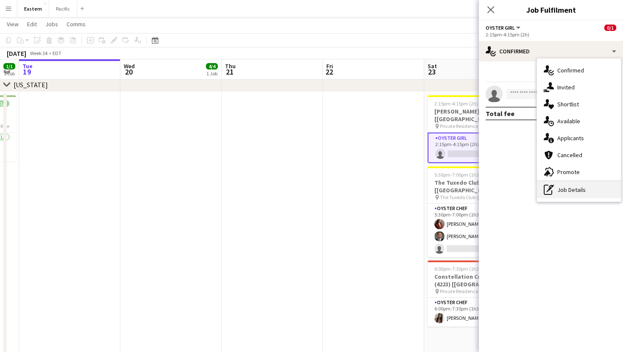
click at [575, 190] on div "pen-write Job Details" at bounding box center [579, 190] width 84 height 17
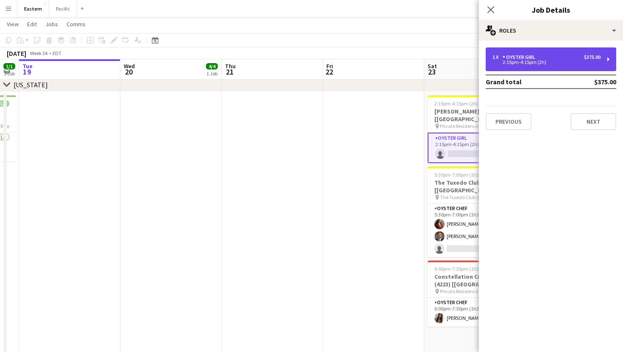
click at [553, 70] on div "1 x Oyster Girl $375.00 2:15pm-4:15pm (2h)" at bounding box center [551, 59] width 131 height 24
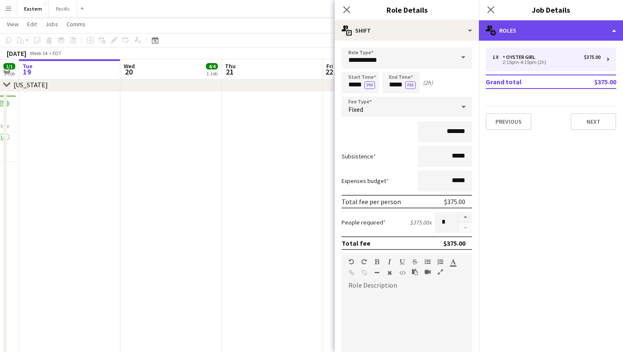
click at [578, 30] on div "multiple-users-add Roles" at bounding box center [551, 30] width 144 height 20
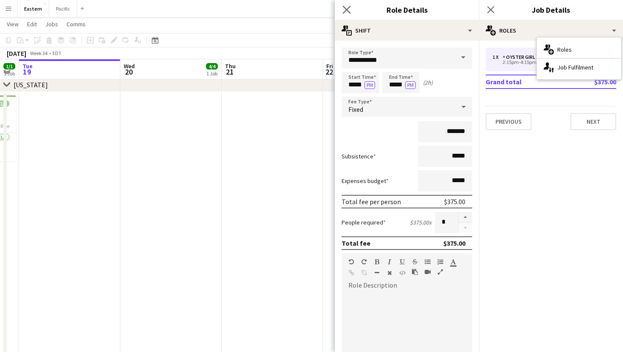
click at [342, 11] on app-icon "Close pop-in" at bounding box center [347, 10] width 12 height 12
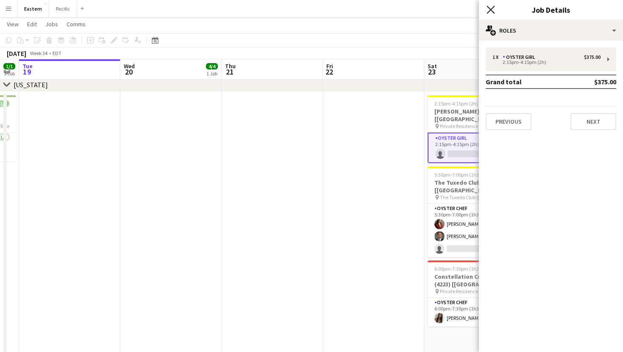
click at [489, 7] on icon "Close pop-in" at bounding box center [491, 10] width 8 height 8
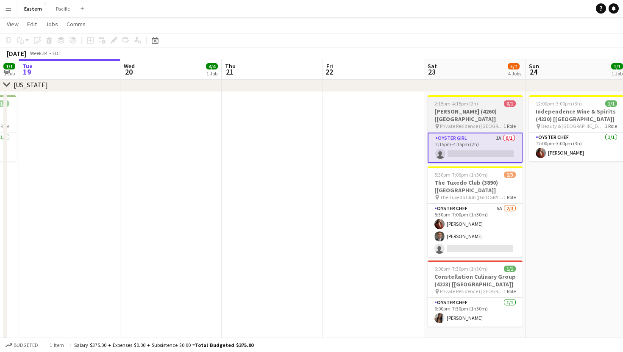
click at [504, 105] on span "0/1" at bounding box center [510, 104] width 12 height 6
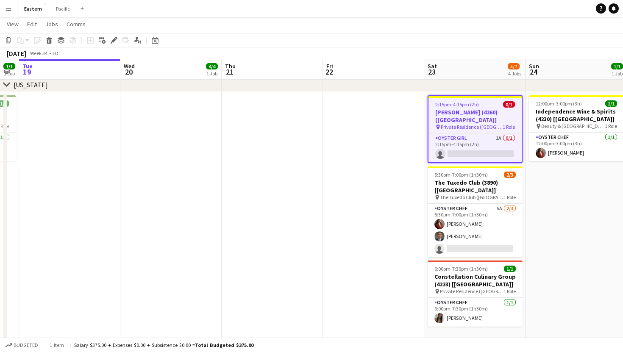
click at [507, 103] on span "0/1" at bounding box center [509, 104] width 12 height 6
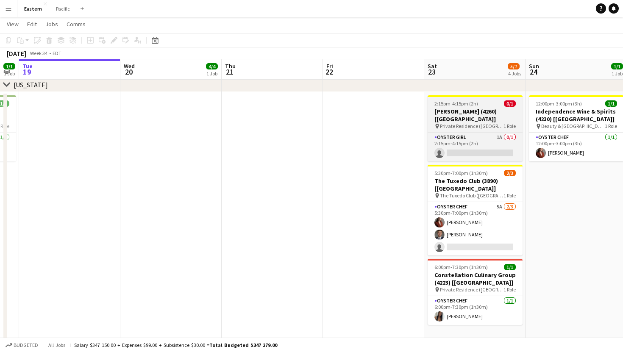
click at [507, 103] on span "0/1" at bounding box center [510, 104] width 12 height 6
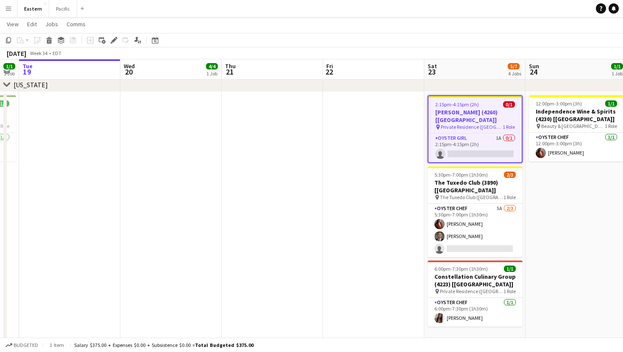
click at [507, 103] on span "0/1" at bounding box center [509, 104] width 12 height 6
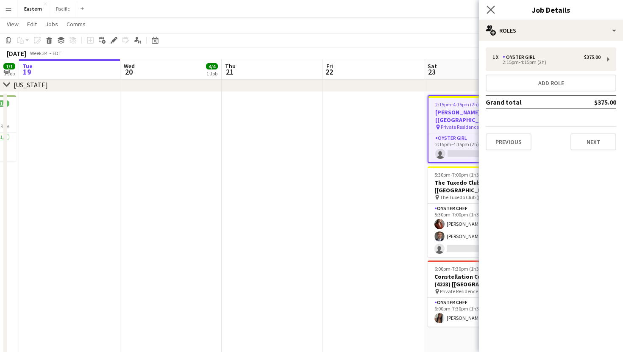
click at [496, 9] on app-icon "Close pop-in" at bounding box center [491, 10] width 12 height 12
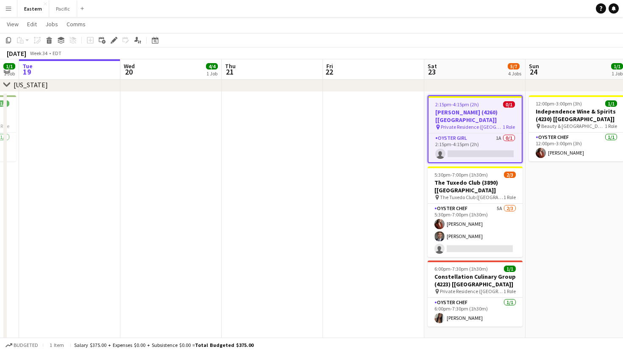
click at [475, 107] on app-job-card "2:15pm-4:15pm (2h) 0/1 Leslie Cohen (4260) [NYC] pin Private Residence (Greenwi…" at bounding box center [475, 129] width 95 height 68
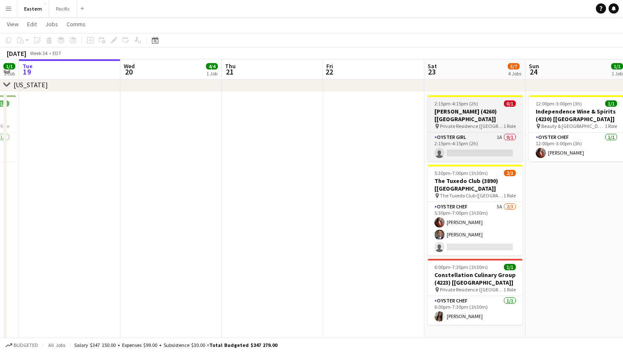
click at [475, 108] on h3 "[PERSON_NAME] (4260) [[GEOGRAPHIC_DATA]]" at bounding box center [475, 115] width 95 height 15
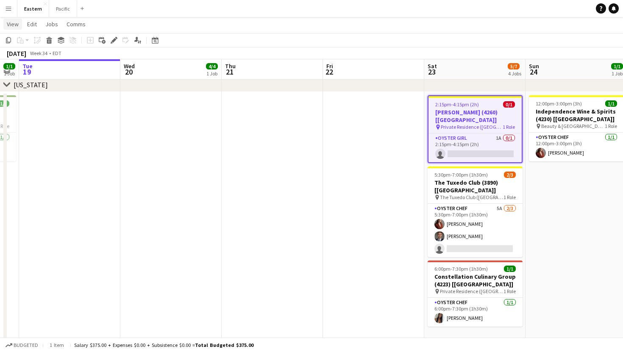
click at [11, 20] on link "View" at bounding box center [12, 24] width 19 height 11
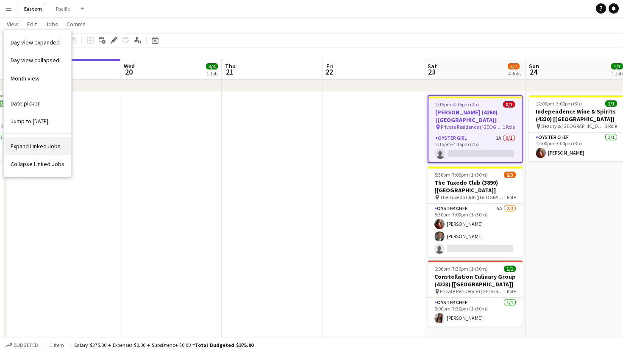
click at [45, 145] on span "Expand Linked Jobs" at bounding box center [36, 146] width 50 height 8
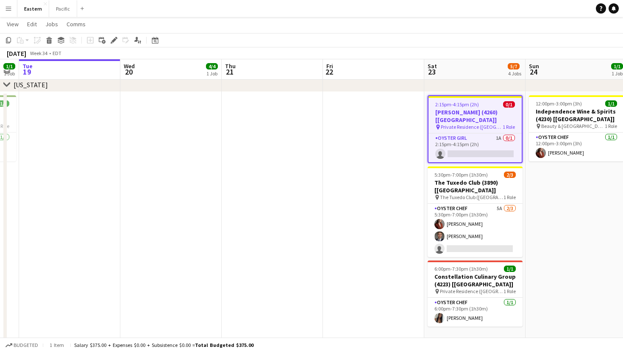
click at [508, 124] on span "1 Role" at bounding box center [509, 127] width 12 height 6
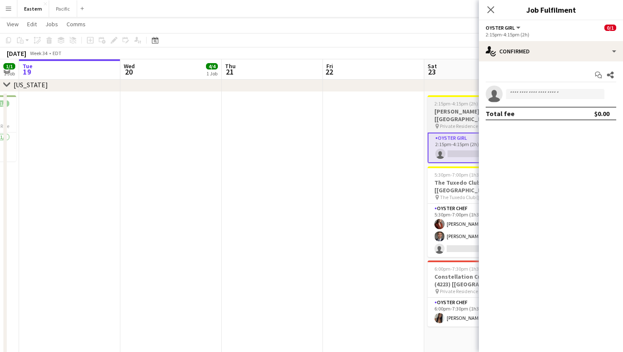
click at [449, 109] on h3 "[PERSON_NAME] (4260) [[GEOGRAPHIC_DATA]]" at bounding box center [475, 115] width 95 height 15
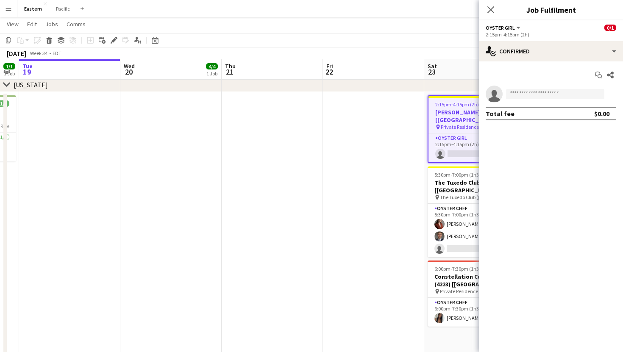
click at [449, 109] on h3 "[PERSON_NAME] (4260) [[GEOGRAPHIC_DATA]]" at bounding box center [475, 116] width 93 height 15
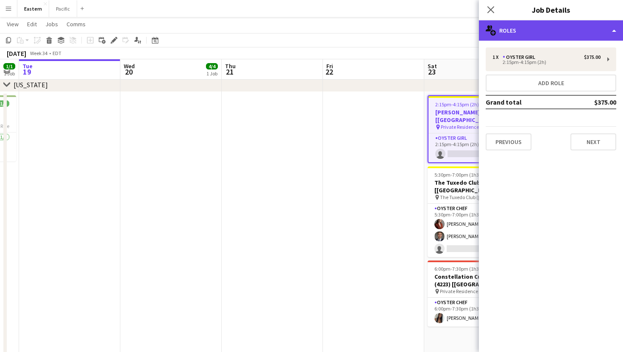
click at [616, 31] on div "multiple-users-add Roles" at bounding box center [551, 30] width 144 height 20
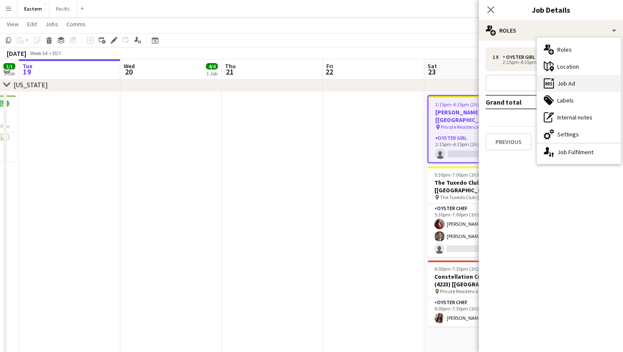
click at [570, 85] on div "ads-window Job Ad" at bounding box center [579, 83] width 84 height 17
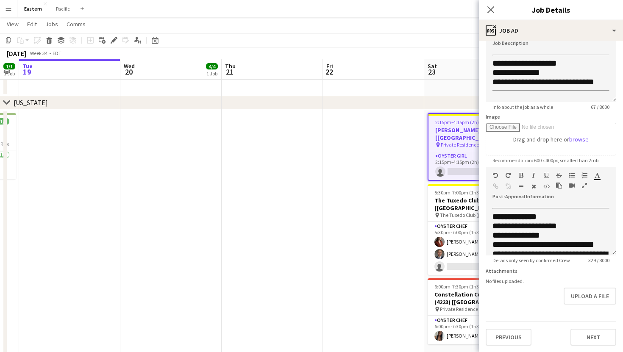
scroll to position [0, 0]
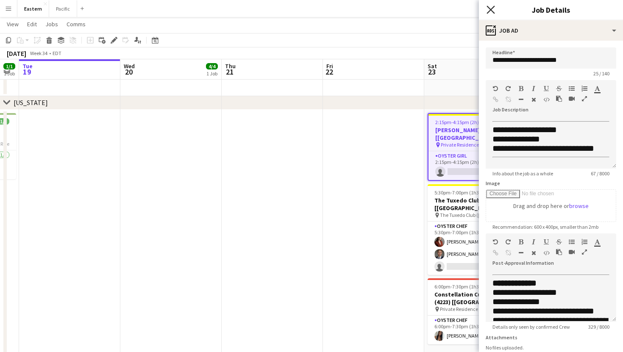
click at [489, 8] on icon "Close pop-in" at bounding box center [491, 10] width 8 height 8
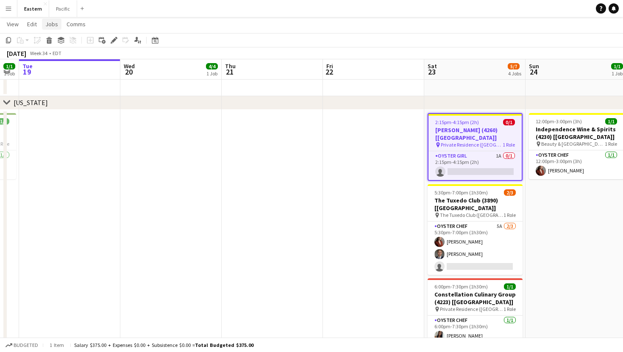
click at [56, 25] on span "Jobs" at bounding box center [51, 24] width 13 height 8
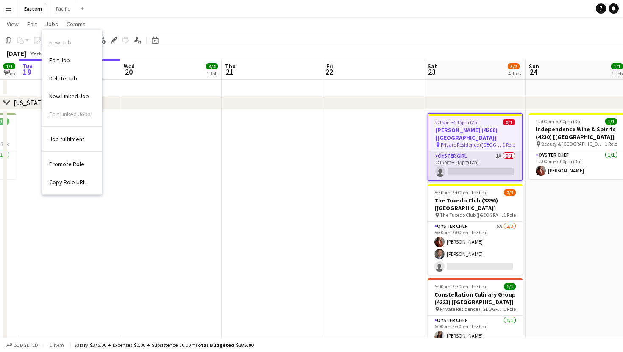
click at [500, 155] on app-card-role "Oyster Girl 1A 0/1 2:15pm-4:15pm (2h) single-neutral-actions" at bounding box center [475, 165] width 93 height 29
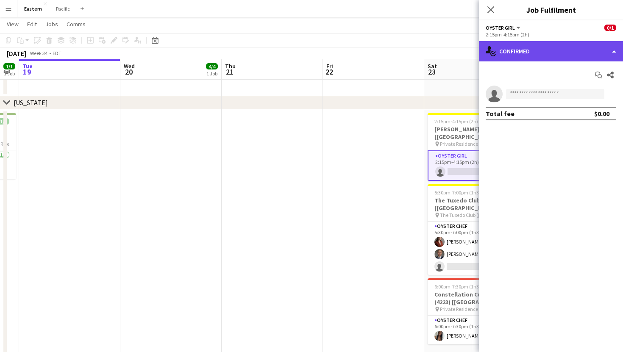
click at [536, 43] on div "single-neutral-actions-check-2 Confirmed" at bounding box center [551, 51] width 144 height 20
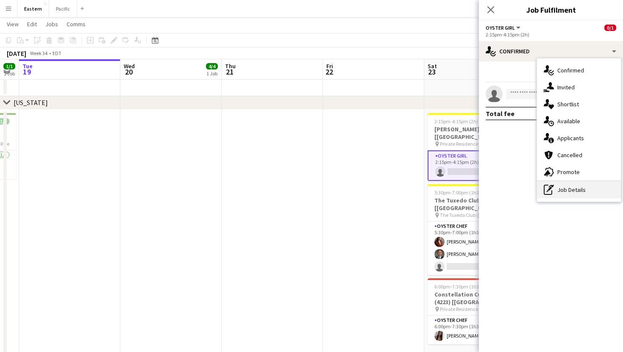
click at [574, 184] on div "pen-write Job Details" at bounding box center [579, 190] width 84 height 17
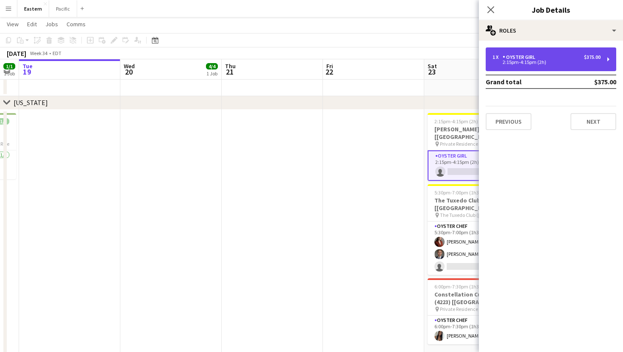
click at [612, 59] on div "1 x Oyster Girl $375.00 2:15pm-4:15pm (2h)" at bounding box center [551, 59] width 131 height 24
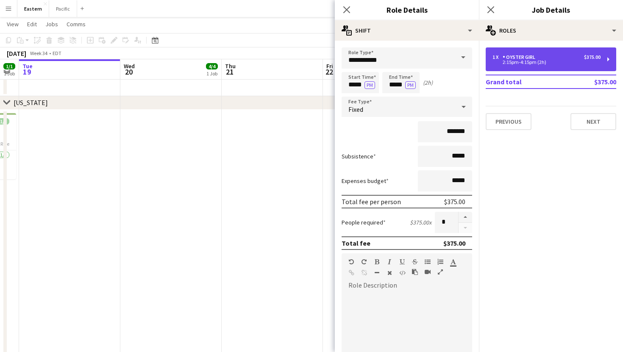
click at [612, 59] on div "1 x Oyster Girl $375.00 2:15pm-4:15pm (2h)" at bounding box center [551, 59] width 131 height 24
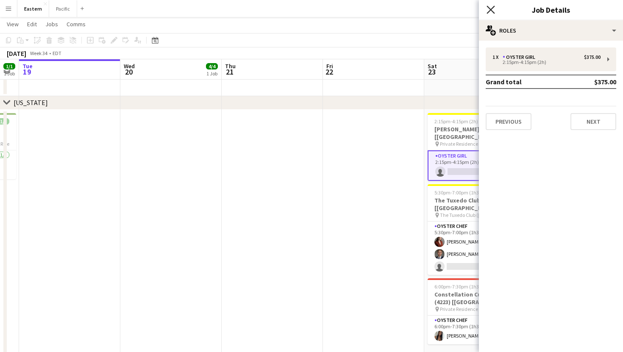
click at [491, 7] on icon "Close pop-in" at bounding box center [491, 10] width 8 height 8
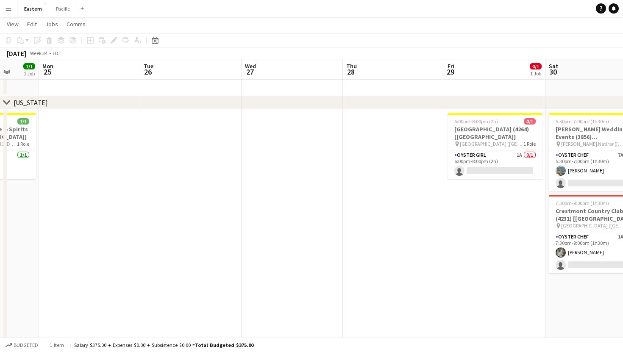
scroll to position [0, 266]
click at [501, 156] on app-card-role "Oyster Girl 1A 0/1 6:00pm-8:00pm (2h) single-neutral-actions" at bounding box center [494, 165] width 95 height 29
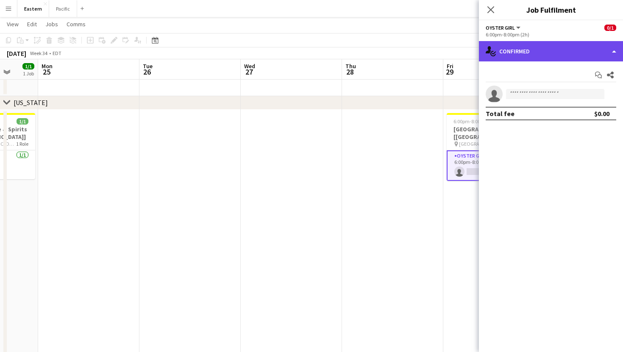
click at [594, 48] on div "single-neutral-actions-check-2 Confirmed" at bounding box center [551, 51] width 144 height 20
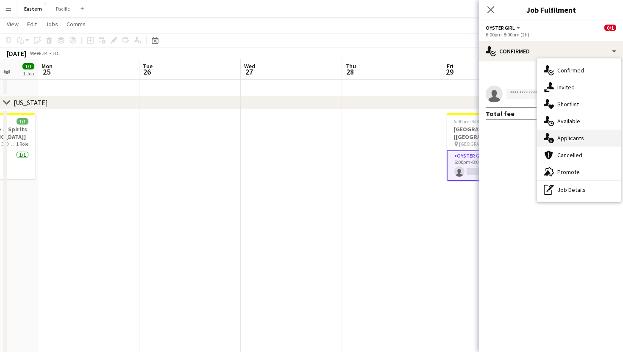
click at [581, 133] on div "single-neutral-actions-information Applicants" at bounding box center [579, 138] width 84 height 17
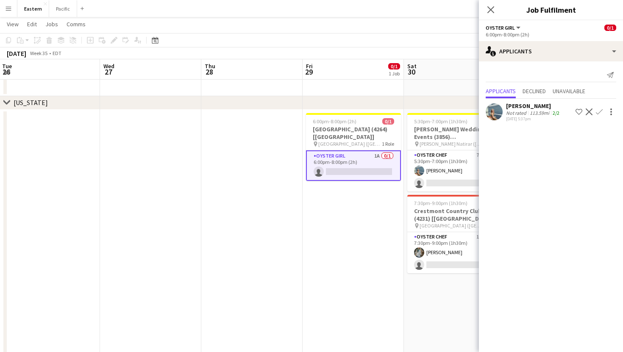
scroll to position [0, 410]
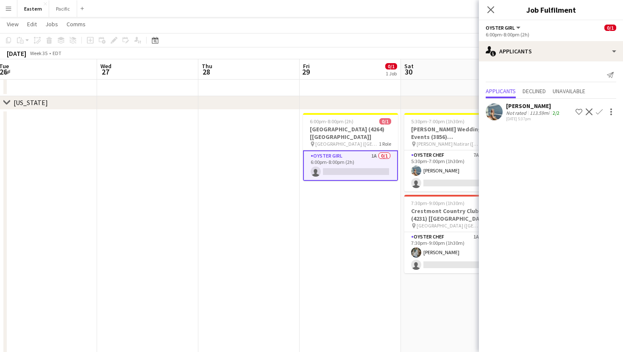
click at [556, 113] on app-skills-label "2/2" at bounding box center [556, 113] width 7 height 6
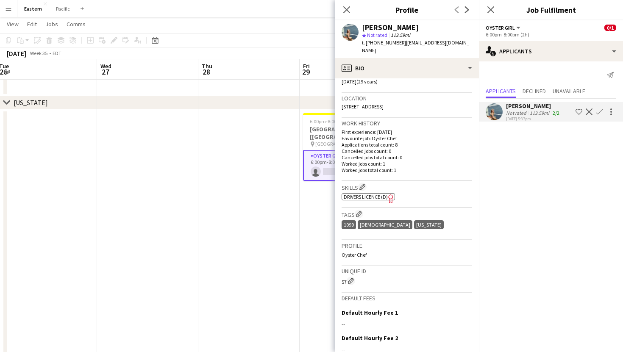
scroll to position [165, 0]
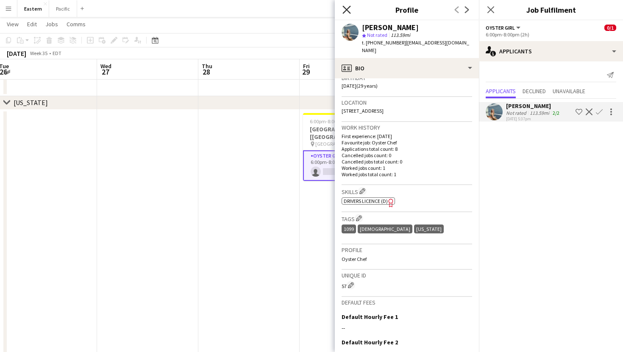
click at [346, 11] on icon "Close pop-in" at bounding box center [347, 10] width 8 height 8
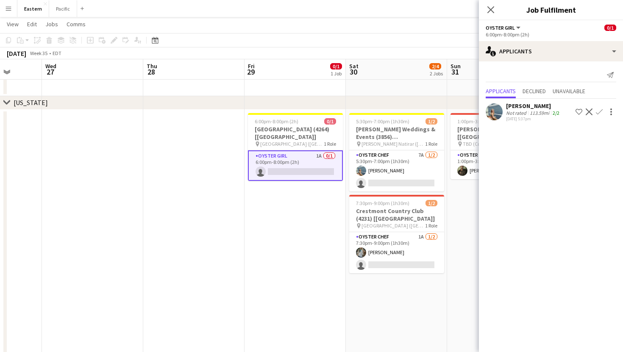
scroll to position [0, 264]
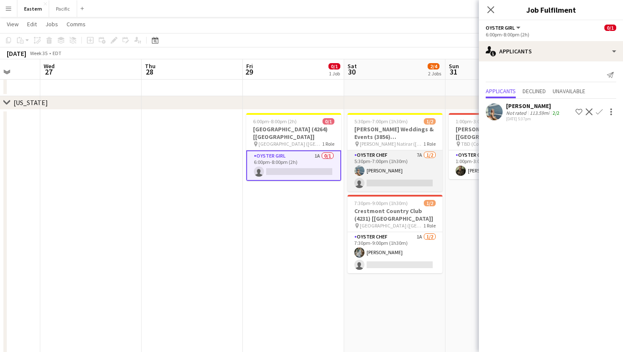
click at [390, 170] on app-card-role "Oyster Chef 7A 1/2 5:30pm-7:00pm (1h30m) Sarah Alden single-neutral-actions" at bounding box center [395, 171] width 95 height 41
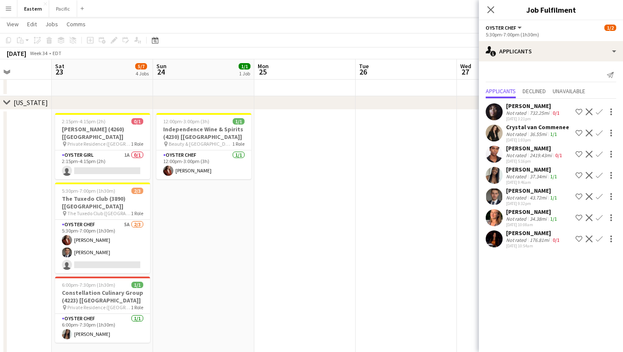
scroll to position [0, 199]
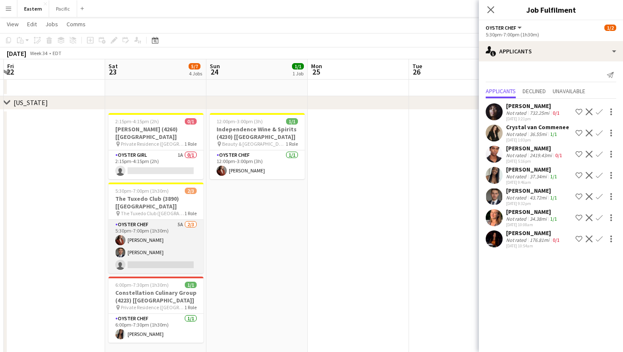
click at [185, 225] on app-card-role "Oyster Chef 5A [DATE] 5:30pm-7:00pm (1h30m) [PERSON_NAME] Artych [PERSON_NAME] …" at bounding box center [156, 246] width 95 height 53
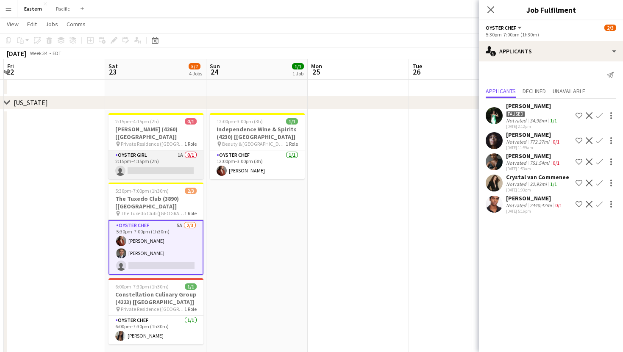
click at [184, 157] on app-card-role "Oyster Girl 1A 0/1 2:15pm-4:15pm (2h) single-neutral-actions" at bounding box center [156, 165] width 95 height 29
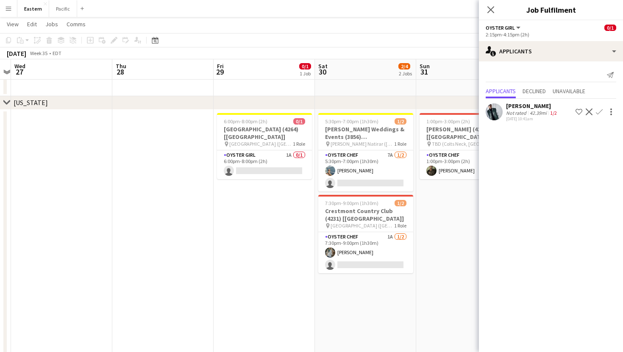
scroll to position [0, 294]
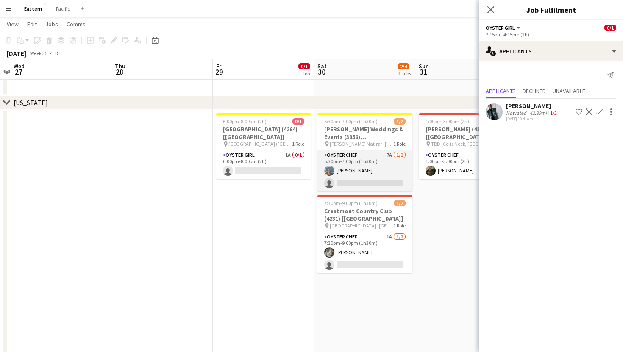
click at [379, 179] on app-card-role "Oyster Chef 7A 1/2 5:30pm-7:00pm (1h30m) Sarah Alden single-neutral-actions" at bounding box center [365, 171] width 95 height 41
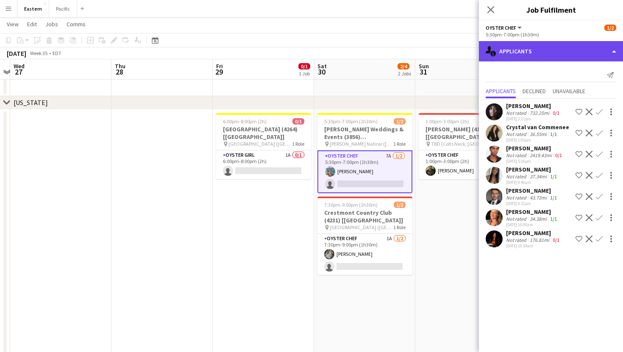
click at [566, 45] on div "single-neutral-actions-information Applicants" at bounding box center [551, 51] width 144 height 20
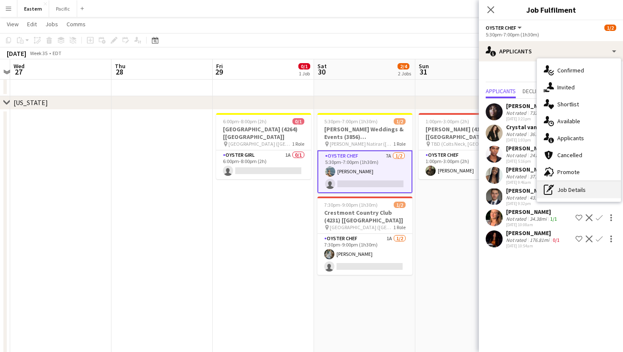
click at [577, 194] on div "pen-write Job Details" at bounding box center [579, 190] width 84 height 17
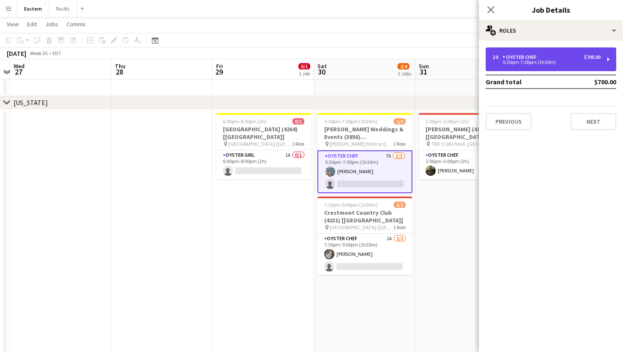
click at [589, 57] on div "$700.00" at bounding box center [592, 57] width 17 height 6
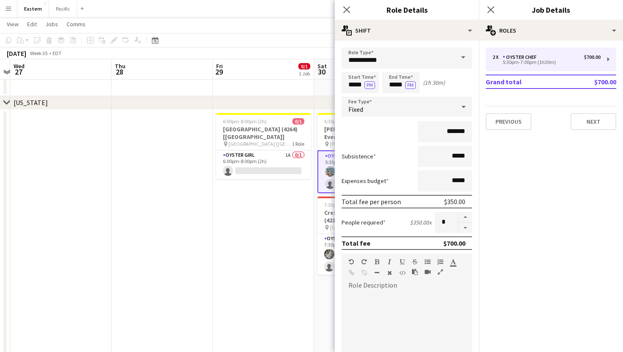
click at [597, 47] on div "2 x Oyster Chef $700.00 5:30pm-7:00pm (1h30m) Grand total $700.00 Previous Next" at bounding box center [551, 89] width 144 height 96
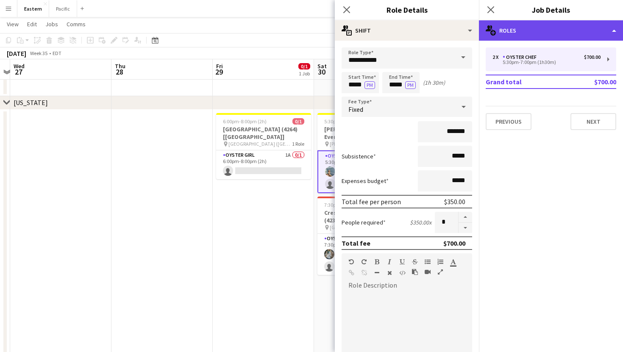
click at [608, 33] on div "multiple-users-add Roles" at bounding box center [551, 30] width 144 height 20
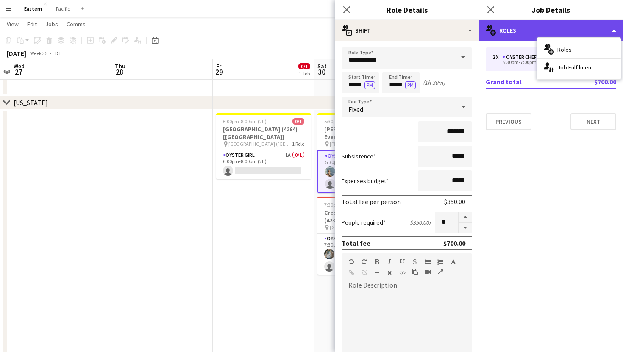
click at [608, 27] on div "multiple-users-add Roles" at bounding box center [551, 30] width 144 height 20
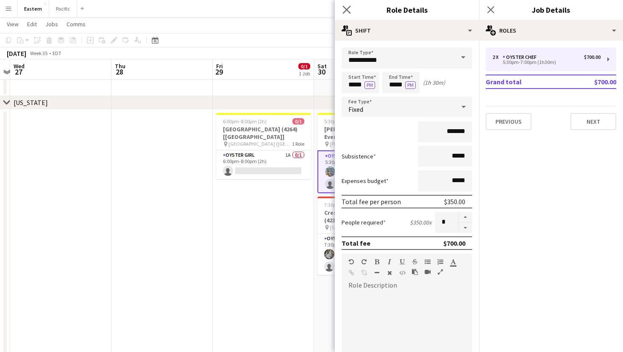
click at [348, 5] on app-icon "Close pop-in" at bounding box center [347, 10] width 12 height 12
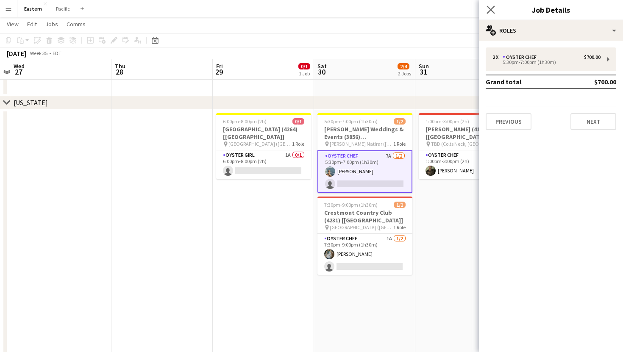
click at [494, 14] on app-icon "Close pop-in" at bounding box center [491, 10] width 12 height 12
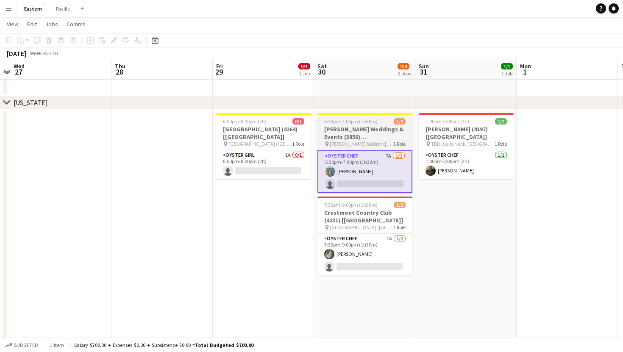
click at [394, 131] on h3 "Kyle Michelle Weddings & Events (3856) [NYC]" at bounding box center [365, 133] width 95 height 15
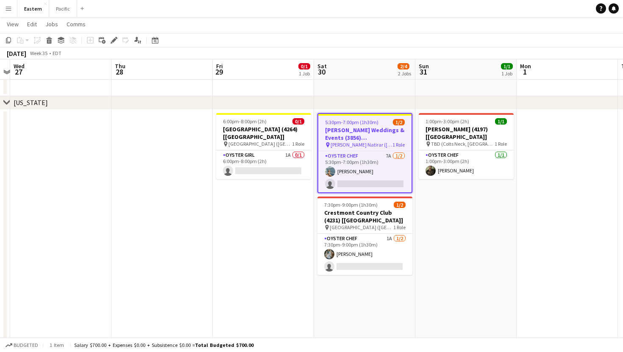
drag, startPoint x: 393, startPoint y: 124, endPoint x: 386, endPoint y: 122, distance: 7.6
click at [386, 122] on div "5:30pm-7:00pm (1h30m) 1/2" at bounding box center [364, 122] width 93 height 6
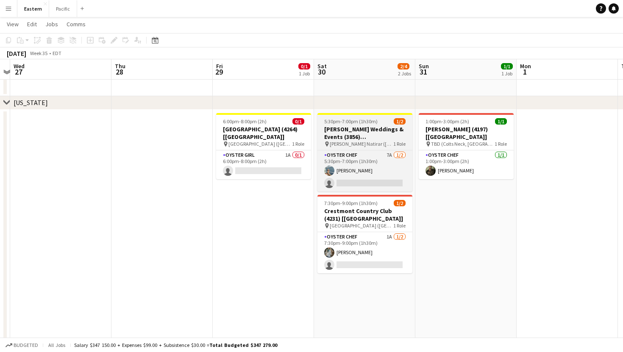
click at [401, 121] on span "1/2" at bounding box center [400, 121] width 12 height 6
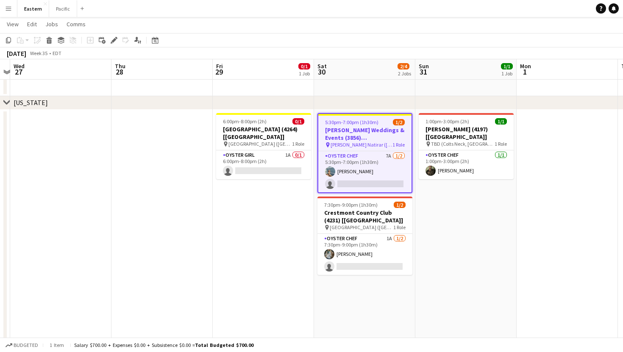
click at [394, 123] on span "1/2" at bounding box center [399, 122] width 12 height 6
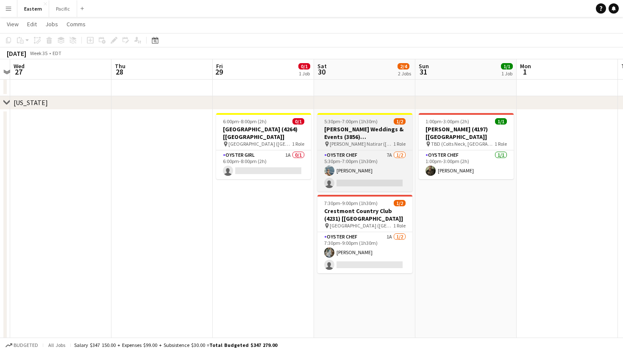
click at [372, 127] on h3 "Kyle Michelle Weddings & Events (3856) [NYC]" at bounding box center [365, 133] width 95 height 15
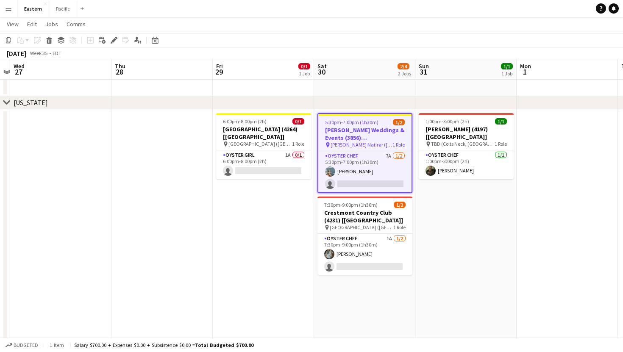
click at [372, 127] on h3 "Kyle Michelle Weddings & Events (3856) [NYC]" at bounding box center [364, 133] width 93 height 15
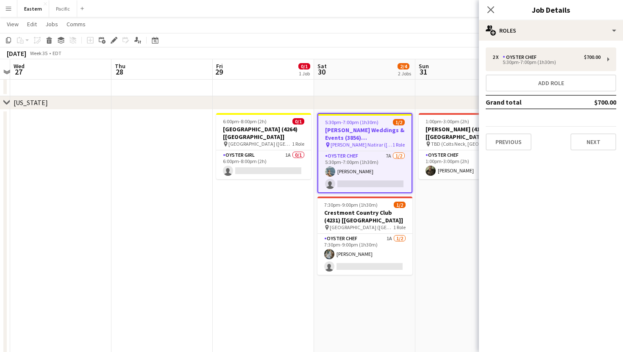
click at [345, 143] on span "Pendry Natirar (Peapack, NJ)" at bounding box center [362, 145] width 62 height 6
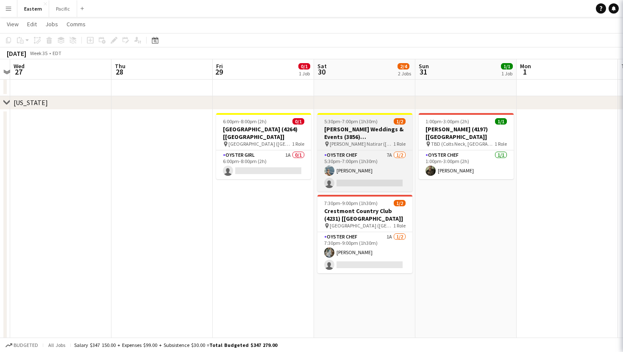
click at [345, 143] on span "Pendry Natirar (Peapack, NJ)" at bounding box center [362, 144] width 64 height 6
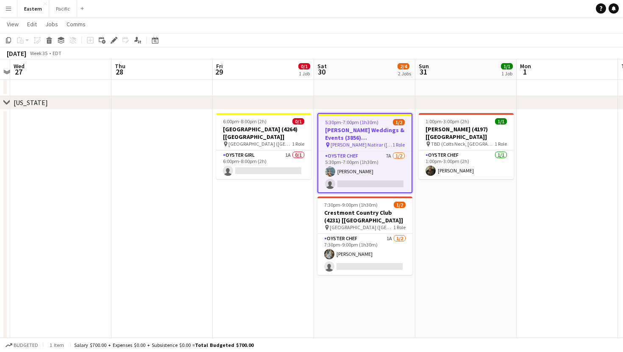
click at [384, 137] on h3 "Kyle Michelle Weddings & Events (3856) [NYC]" at bounding box center [364, 133] width 93 height 15
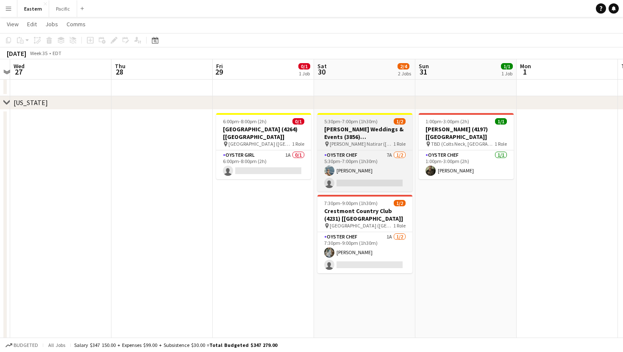
click at [384, 137] on h3 "Kyle Michelle Weddings & Events (3856) [NYC]" at bounding box center [365, 133] width 95 height 15
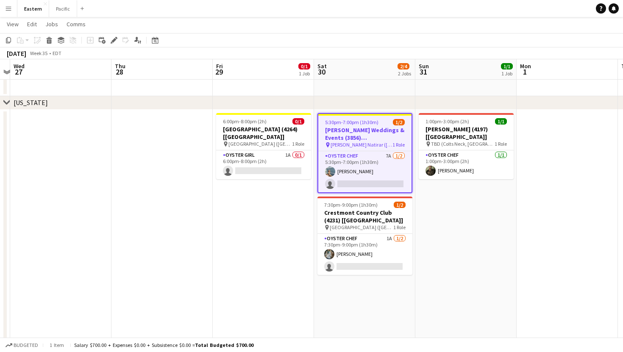
click at [401, 145] on span "1 Role" at bounding box center [399, 145] width 12 height 6
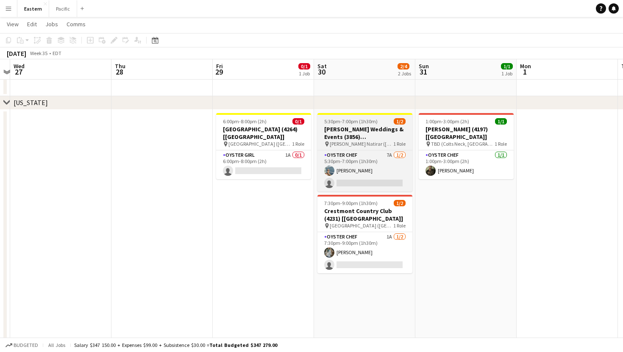
click at [399, 139] on h3 "Kyle Michelle Weddings & Events (3856) [NYC]" at bounding box center [365, 133] width 95 height 15
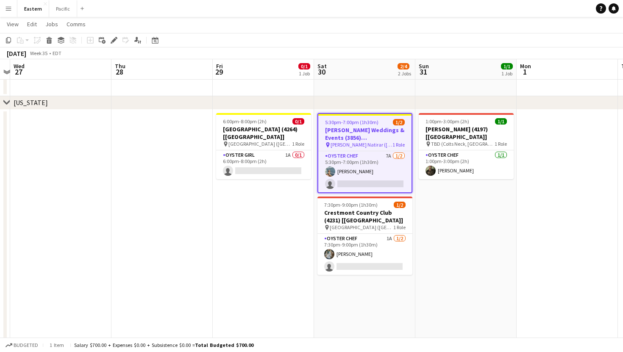
click at [399, 146] on span "1 Role" at bounding box center [399, 145] width 12 height 6
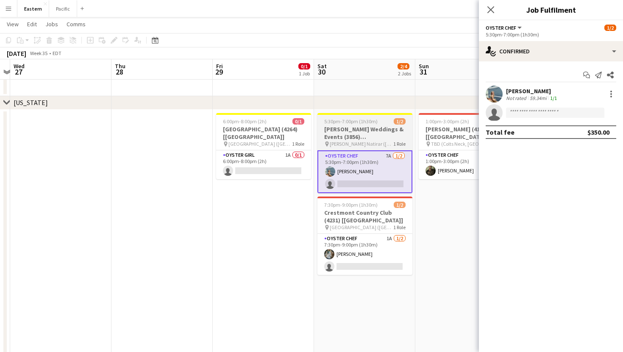
click at [393, 139] on h3 "Kyle Michelle Weddings & Events (3856) [NYC]" at bounding box center [365, 133] width 95 height 15
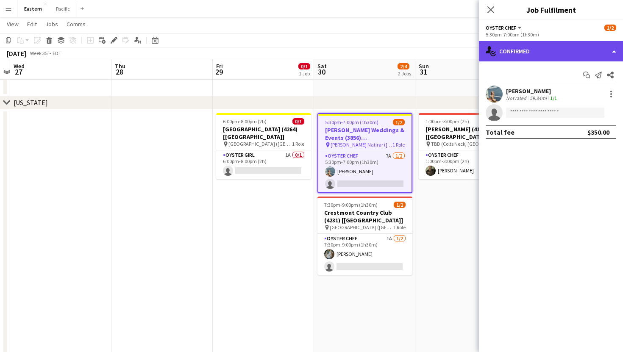
click at [563, 45] on div "single-neutral-actions-check-2 Confirmed" at bounding box center [551, 51] width 144 height 20
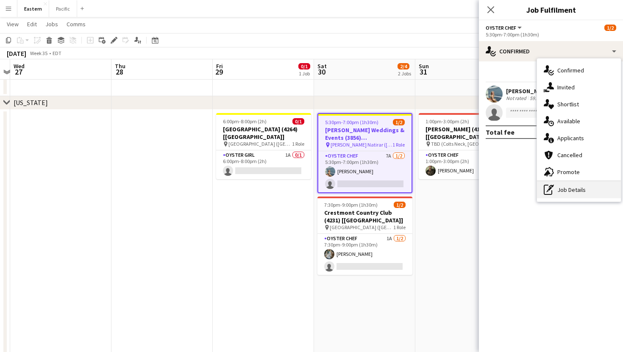
click at [581, 189] on div "pen-write Job Details" at bounding box center [579, 190] width 84 height 17
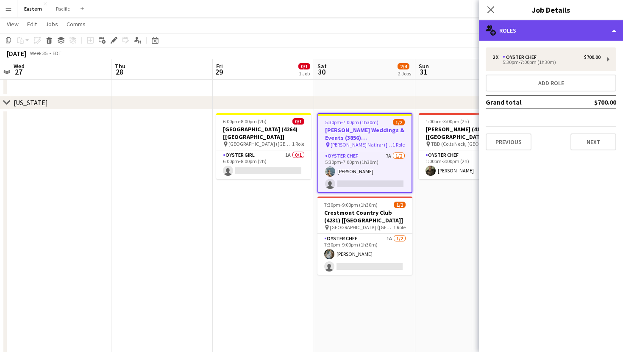
click at [592, 32] on div "multiple-users-add Roles" at bounding box center [551, 30] width 144 height 20
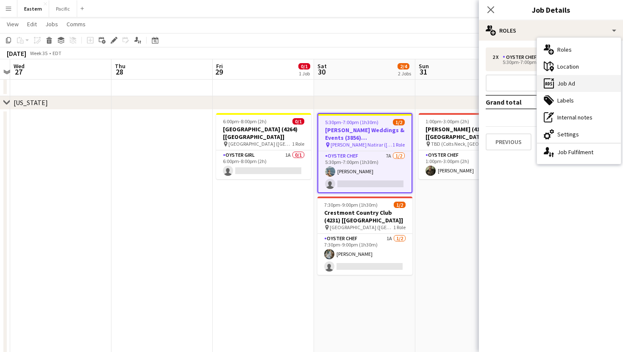
click at [552, 78] on icon at bounding box center [553, 79] width 3 height 3
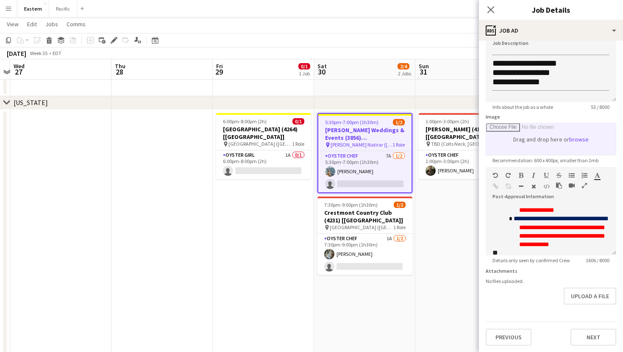
scroll to position [551, 0]
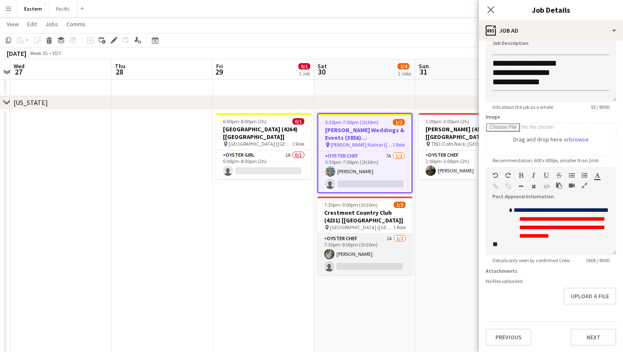
click at [391, 251] on app-card-role "Oyster Chef 1A 1/2 7:30pm-9:00pm (1h30m) Brooke Anderson single-neutral-actions" at bounding box center [365, 254] width 95 height 41
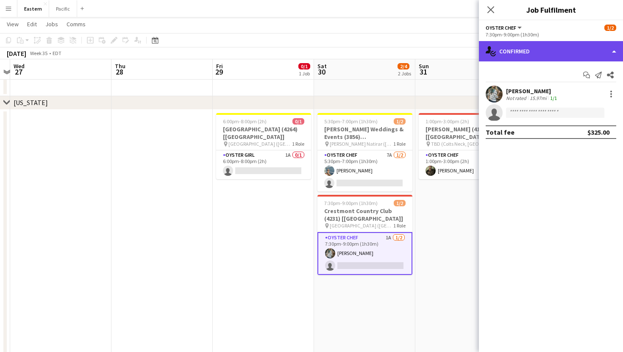
click at [581, 46] on div "single-neutral-actions-check-2 Confirmed" at bounding box center [551, 51] width 144 height 20
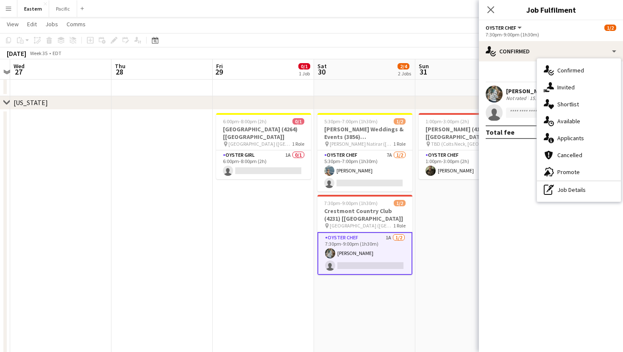
click at [497, 84] on div "Start chat Send notification Share Brooke Anderson Not rated 15.97mi 1/1 single…" at bounding box center [551, 103] width 144 height 84
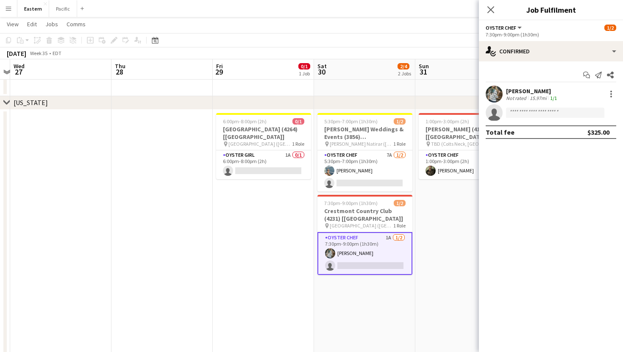
click at [496, 88] on app-user-avatar at bounding box center [494, 94] width 17 height 17
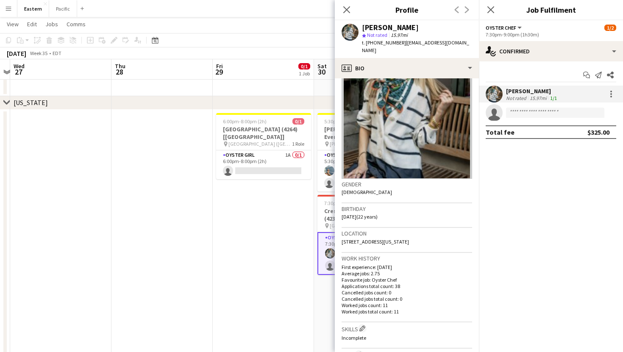
scroll to position [34, 0]
click at [348, 8] on icon at bounding box center [347, 10] width 8 height 8
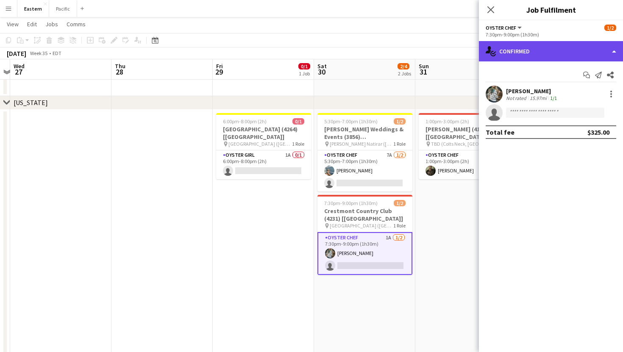
click at [537, 49] on div "single-neutral-actions-check-2 Confirmed" at bounding box center [551, 51] width 144 height 20
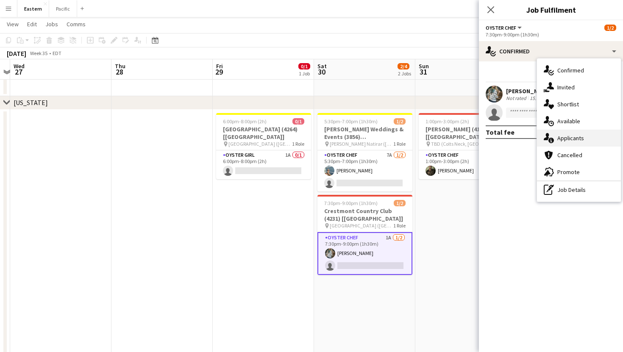
click at [578, 137] on div "single-neutral-actions-information Applicants" at bounding box center [579, 138] width 84 height 17
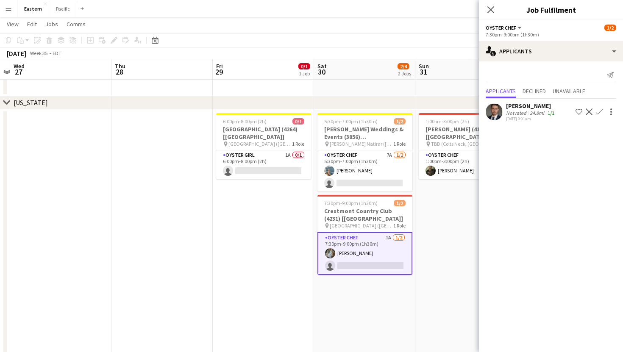
click at [499, 115] on app-user-avatar at bounding box center [494, 111] width 17 height 17
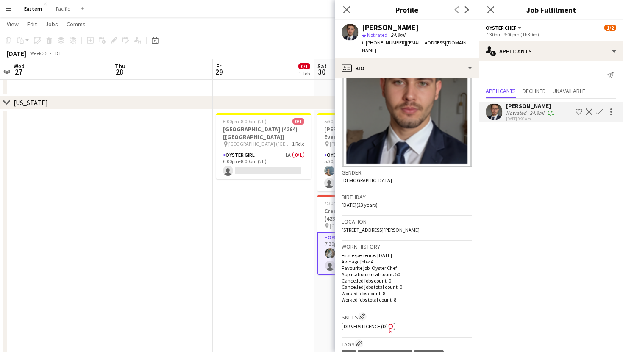
scroll to position [47, 0]
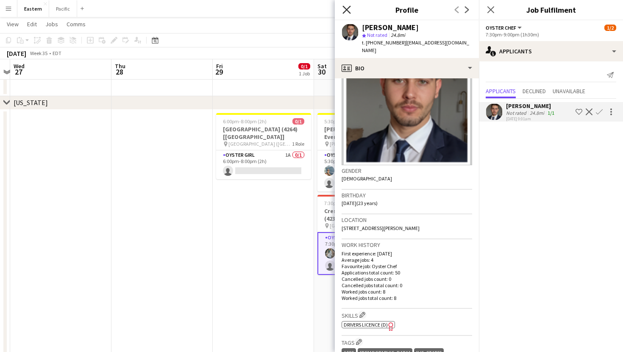
click at [346, 11] on icon "Close pop-in" at bounding box center [347, 10] width 8 height 8
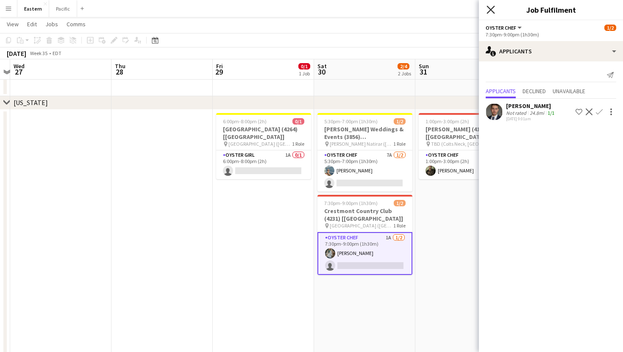
click at [493, 9] on icon "Close pop-in" at bounding box center [491, 10] width 8 height 8
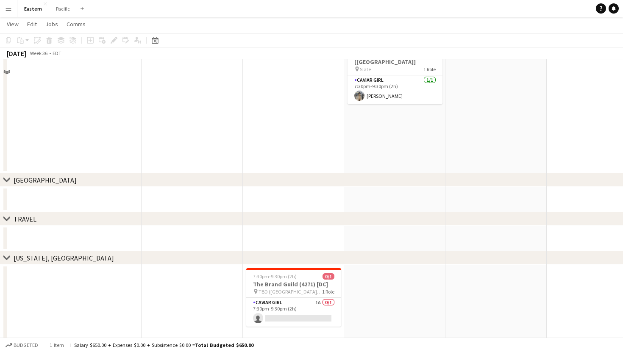
scroll to position [661, 0]
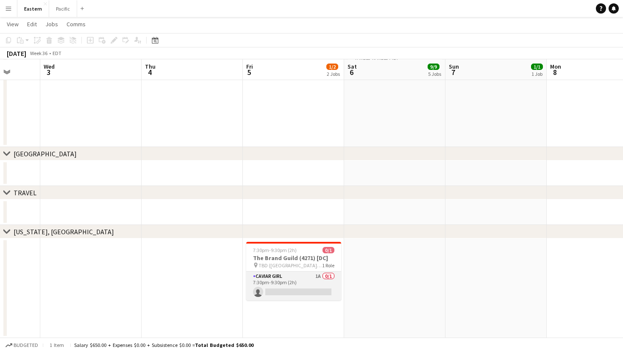
click at [300, 282] on app-card-role "Caviar Girl 1A 0/1 7:30pm-9:30pm (2h) single-neutral-actions" at bounding box center [293, 286] width 95 height 29
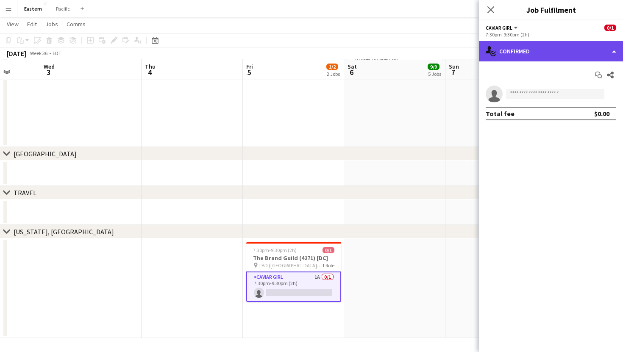
click at [585, 46] on div "single-neutral-actions-check-2 Confirmed" at bounding box center [551, 51] width 144 height 20
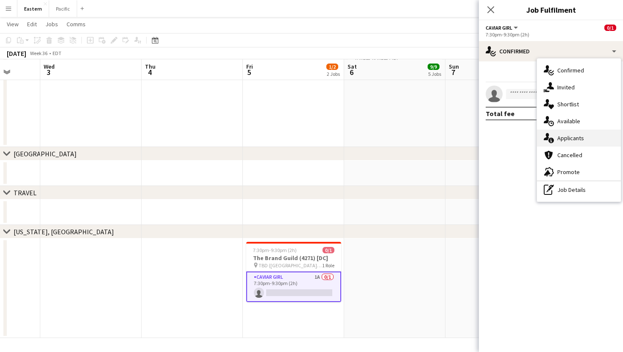
click at [571, 135] on div "single-neutral-actions-information Applicants" at bounding box center [579, 138] width 84 height 17
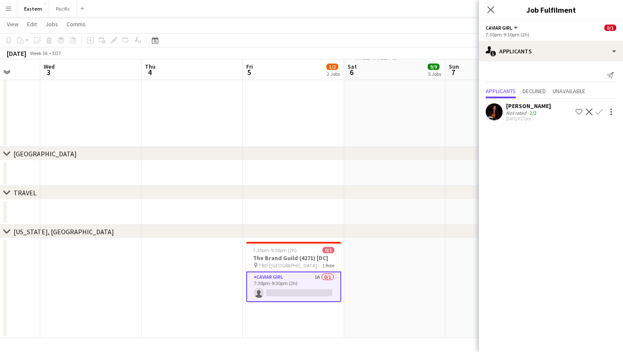
click at [497, 111] on app-user-avatar at bounding box center [494, 111] width 17 height 17
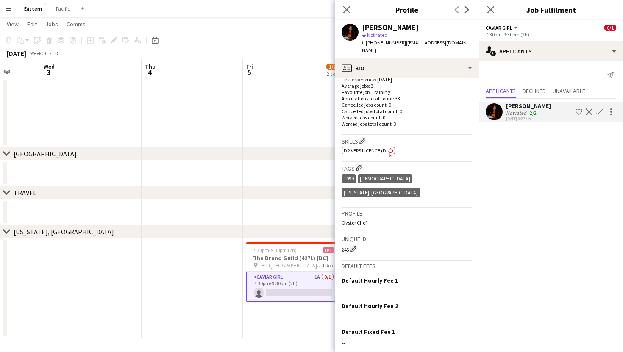
scroll to position [0, 0]
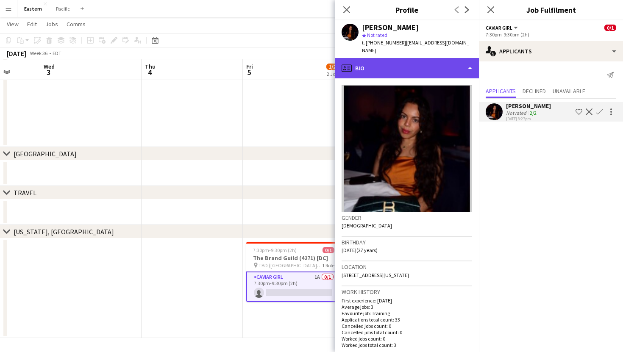
click at [441, 58] on div "profile Bio" at bounding box center [407, 68] width 144 height 20
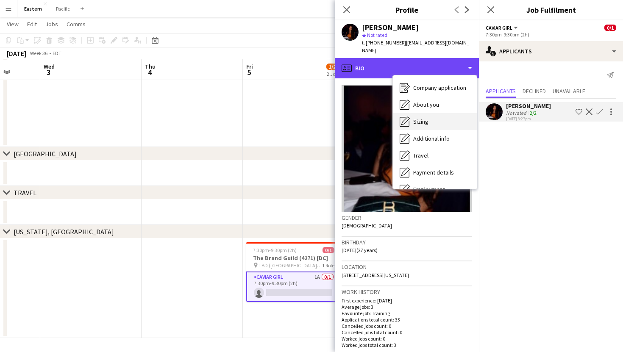
scroll to position [63, 0]
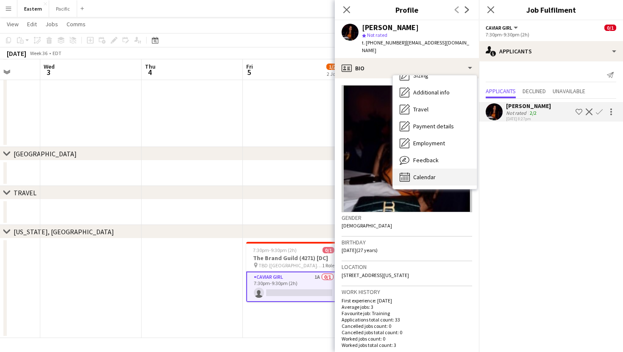
click at [416, 173] on span "Calendar" at bounding box center [424, 177] width 22 height 8
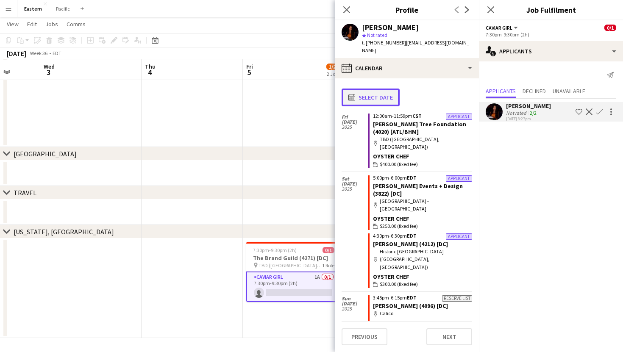
click at [381, 89] on button "calendar-full Select date" at bounding box center [371, 98] width 58 height 18
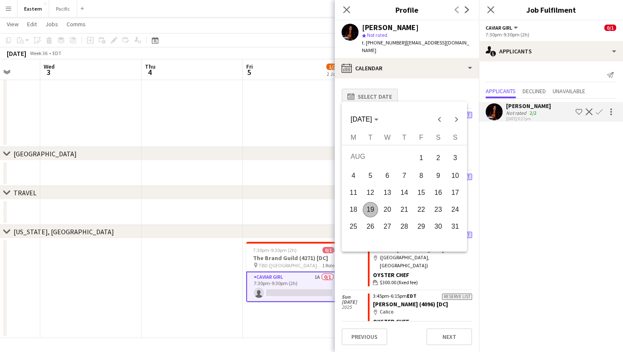
click at [381, 88] on div at bounding box center [311, 176] width 623 height 352
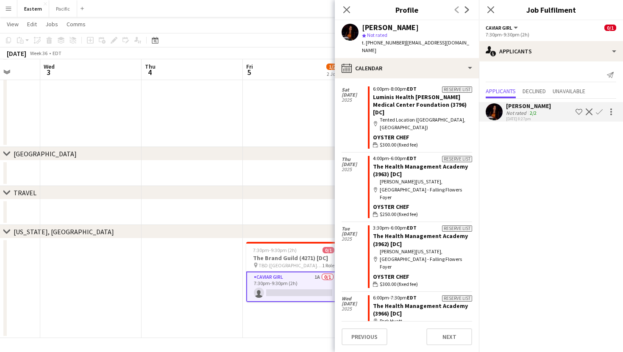
scroll to position [1468, 0]
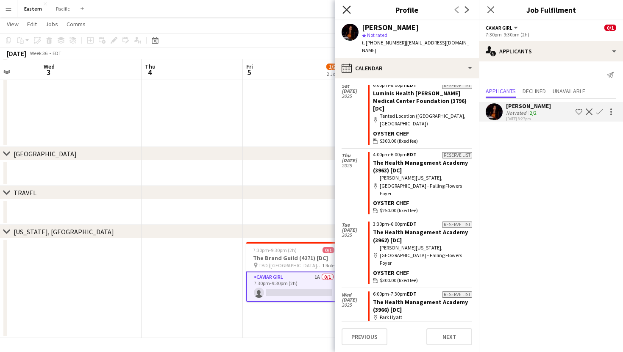
click at [345, 11] on icon at bounding box center [347, 10] width 8 height 8
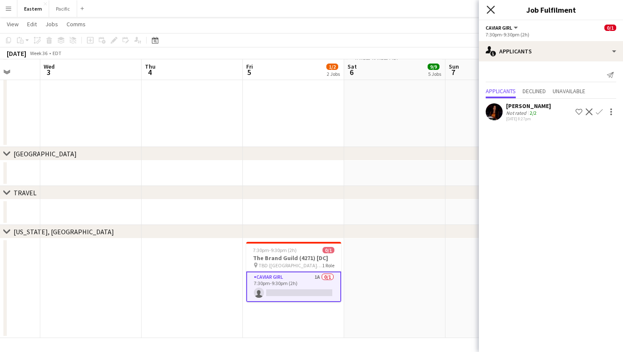
click at [494, 7] on icon at bounding box center [491, 10] width 8 height 8
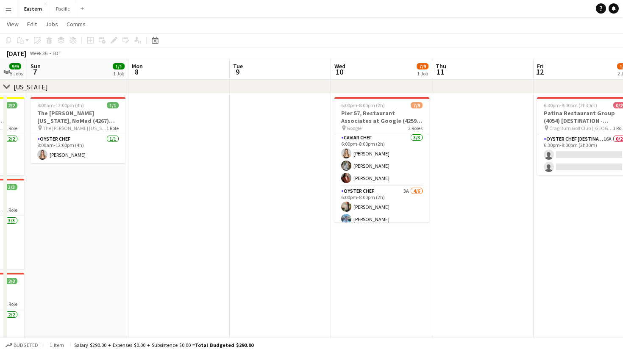
scroll to position [0, 0]
click at [409, 201] on app-card-role "Oyster Chef 3A 4/6 6:00pm-8:00pm (2h) Raegan Pierce Jared Garzia Michael Partri…" at bounding box center [382, 233] width 95 height 90
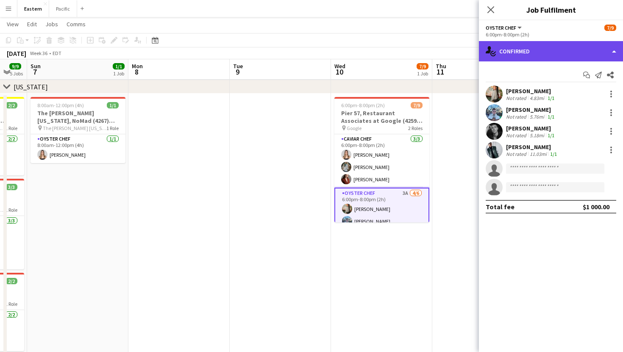
click at [561, 51] on div "single-neutral-actions-check-2 Confirmed" at bounding box center [551, 51] width 144 height 20
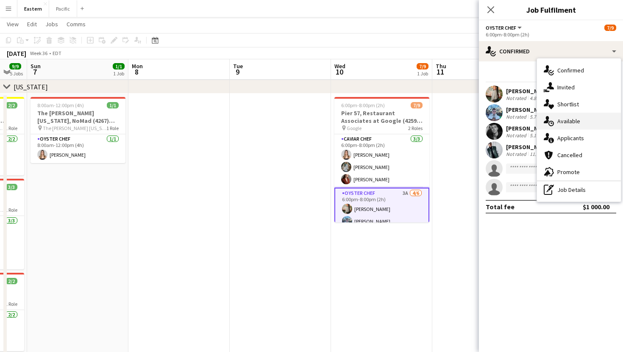
click at [566, 121] on div "single-neutral-actions-upload Available" at bounding box center [579, 121] width 84 height 17
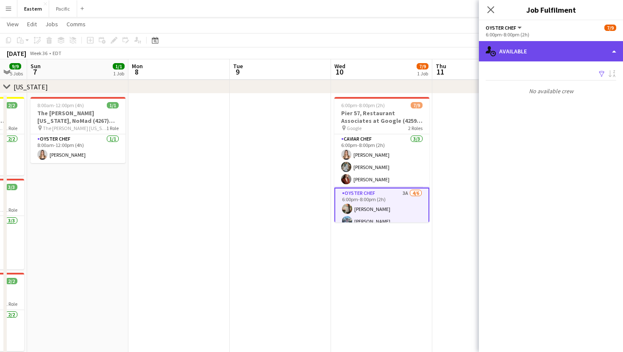
click at [557, 50] on div "single-neutral-actions-upload Available" at bounding box center [551, 51] width 144 height 20
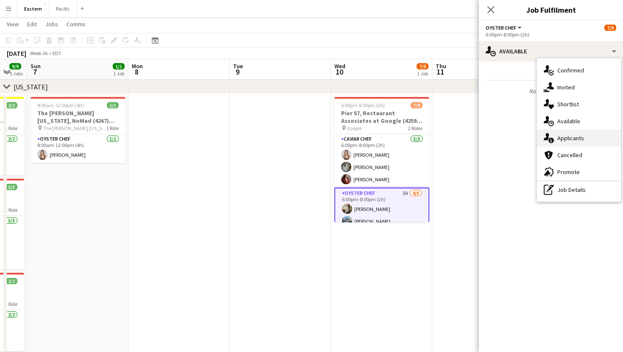
click at [567, 136] on div "single-neutral-actions-information Applicants" at bounding box center [579, 138] width 84 height 17
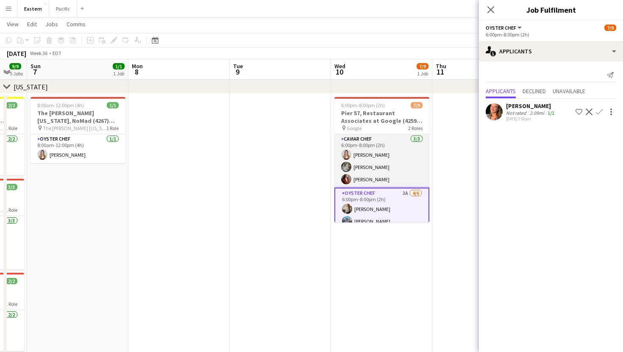
scroll to position [57, 0]
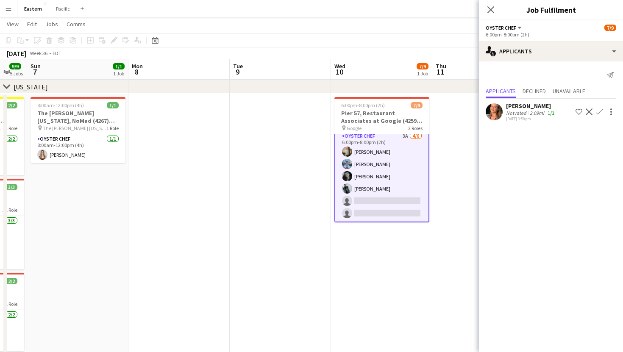
click at [497, 115] on app-user-avatar at bounding box center [494, 111] width 17 height 17
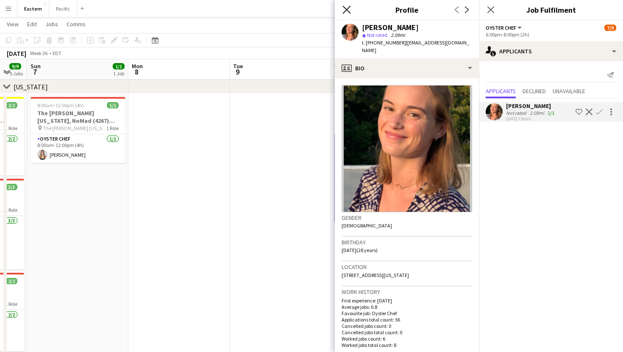
click at [349, 10] on icon "Close pop-in" at bounding box center [347, 10] width 8 height 8
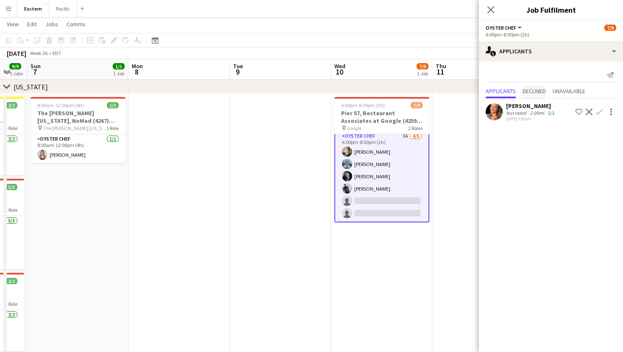
click at [543, 92] on span "Declined" at bounding box center [534, 91] width 23 height 6
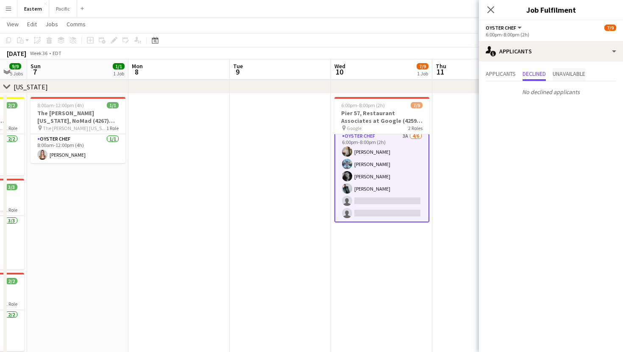
click at [566, 79] on span "Unavailable" at bounding box center [569, 74] width 33 height 13
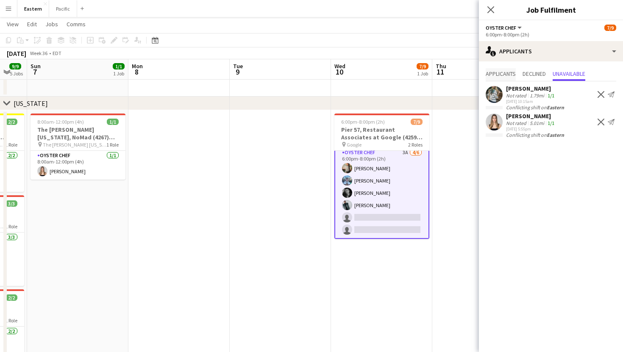
click at [506, 76] on span "Applicants" at bounding box center [501, 74] width 30 height 6
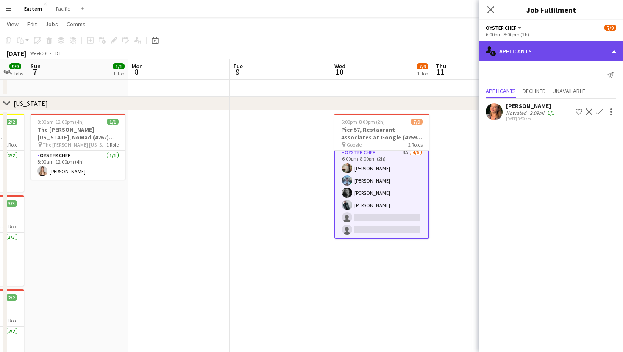
click at [584, 43] on div "single-neutral-actions-information Applicants" at bounding box center [551, 51] width 144 height 20
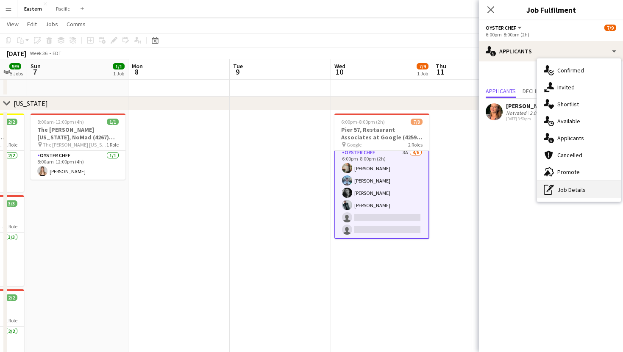
click at [558, 194] on div "pen-write Job Details" at bounding box center [579, 190] width 84 height 17
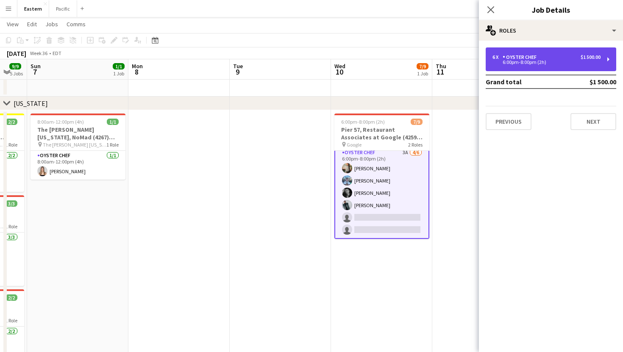
click at [603, 63] on div "6 x Oyster Chef $1 500.00 6:00pm-8:00pm (2h)" at bounding box center [551, 59] width 131 height 24
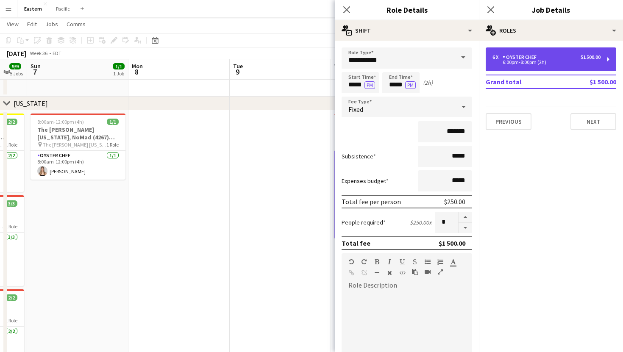
click at [606, 61] on div "6 x Oyster Chef $1 500.00 6:00pm-8:00pm (2h)" at bounding box center [551, 59] width 131 height 24
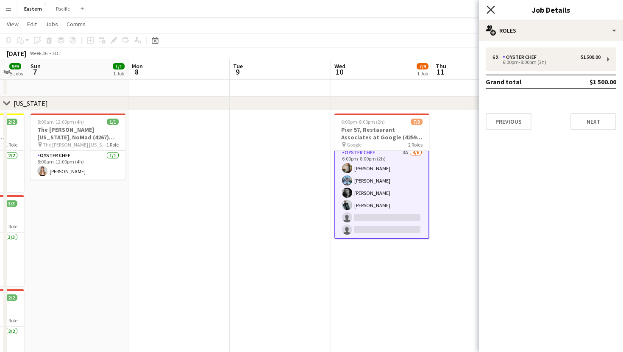
click at [493, 12] on icon at bounding box center [491, 10] width 8 height 8
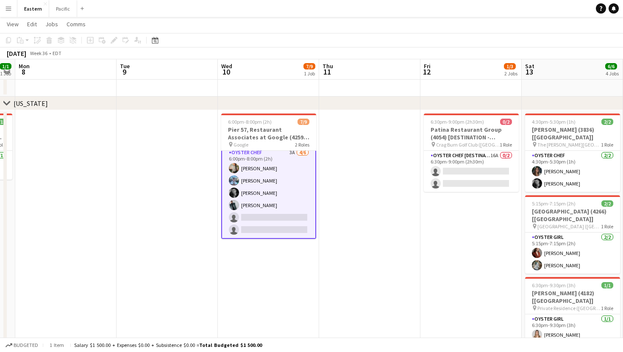
scroll to position [0, 391]
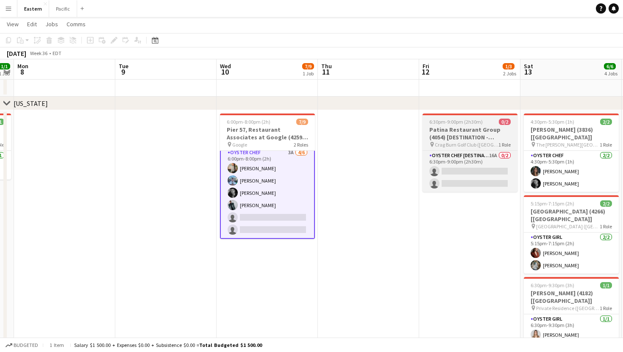
click at [486, 140] on h3 "Patina Restaurant Group (4054) [DESTINATION - East Aurora, NY]" at bounding box center [470, 133] width 95 height 15
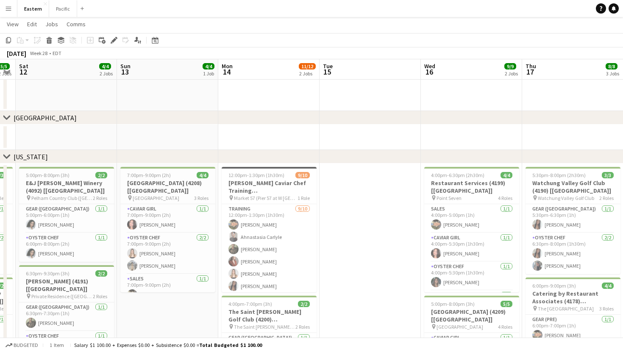
scroll to position [0, 290]
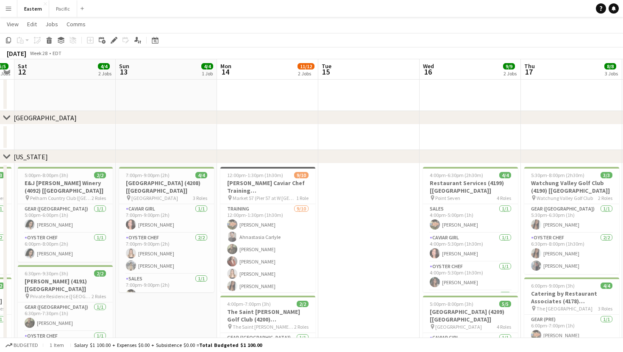
click at [10, 8] on app-icon "Menu" at bounding box center [8, 8] width 7 height 7
